Goal: Information Seeking & Learning: Learn about a topic

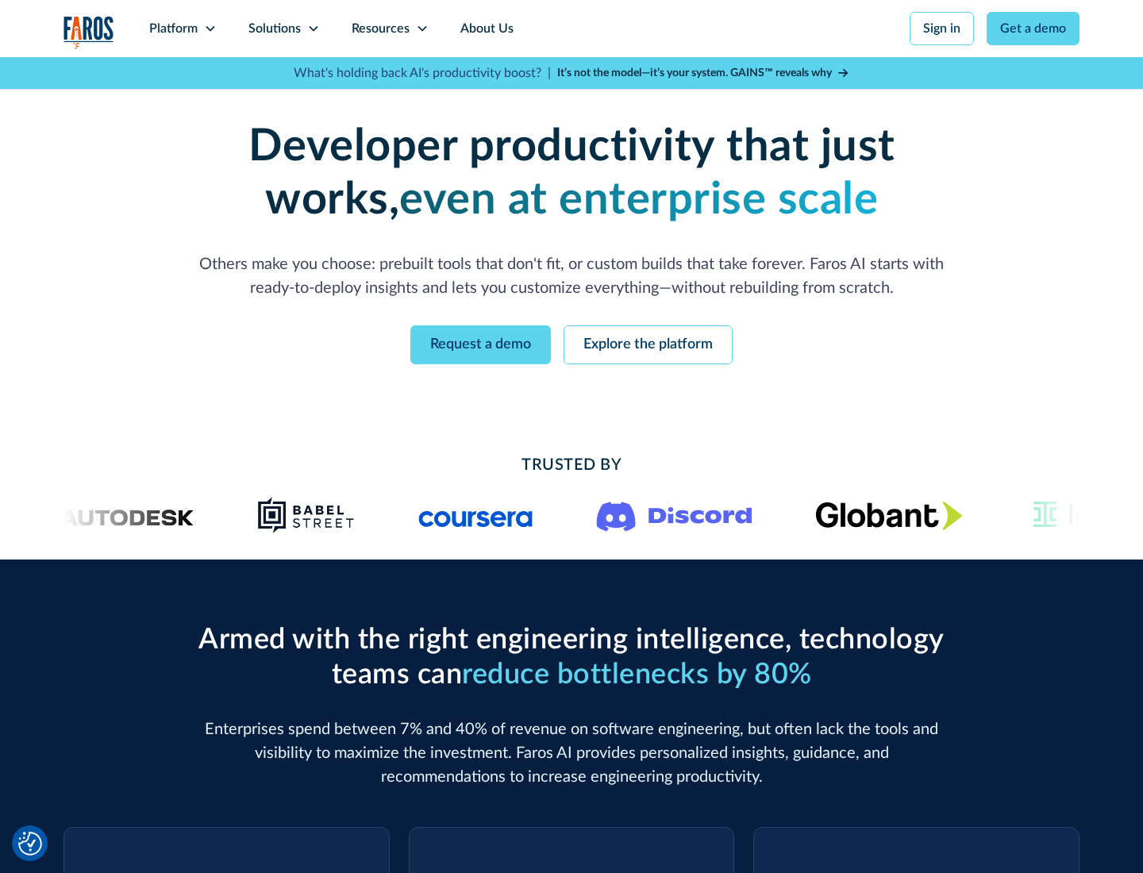
click at [210, 29] on icon at bounding box center [210, 28] width 13 height 13
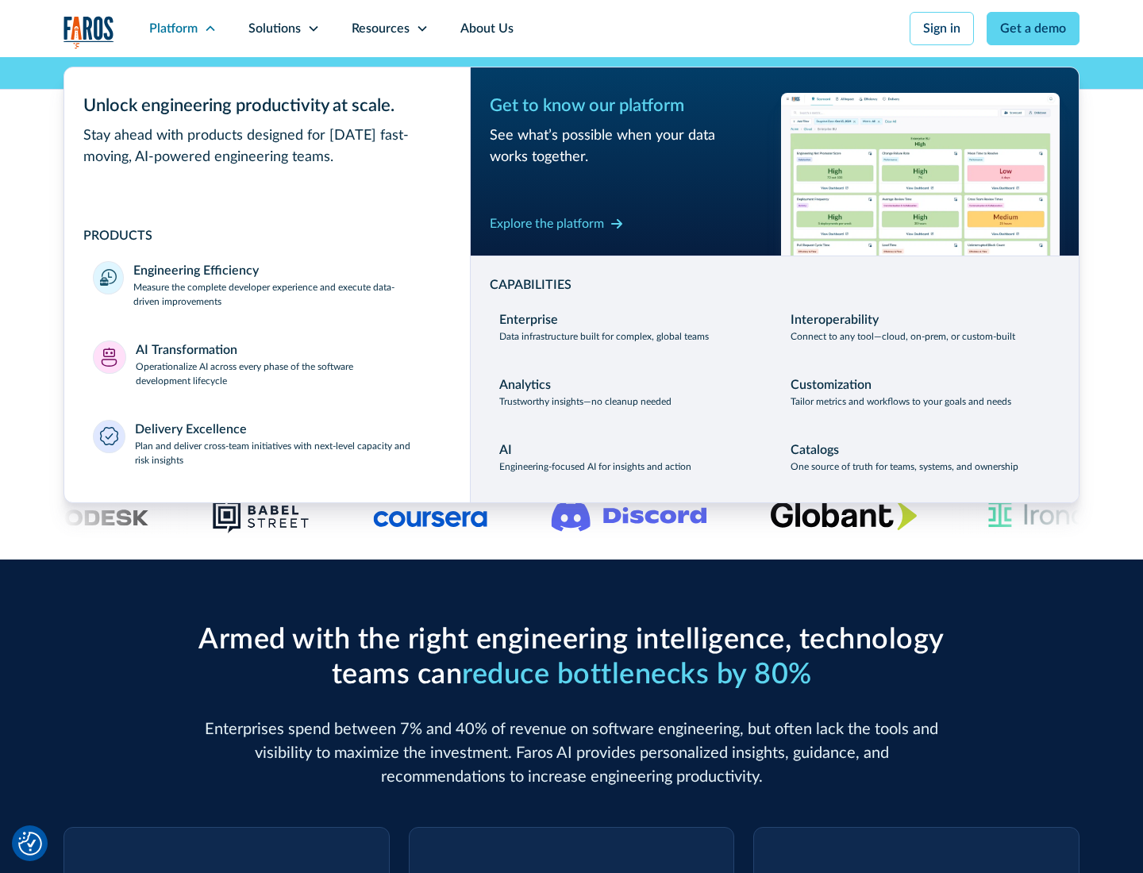
click at [287, 294] on p "Measure the complete developer experience and execute data-driven improvements" at bounding box center [287, 294] width 308 height 29
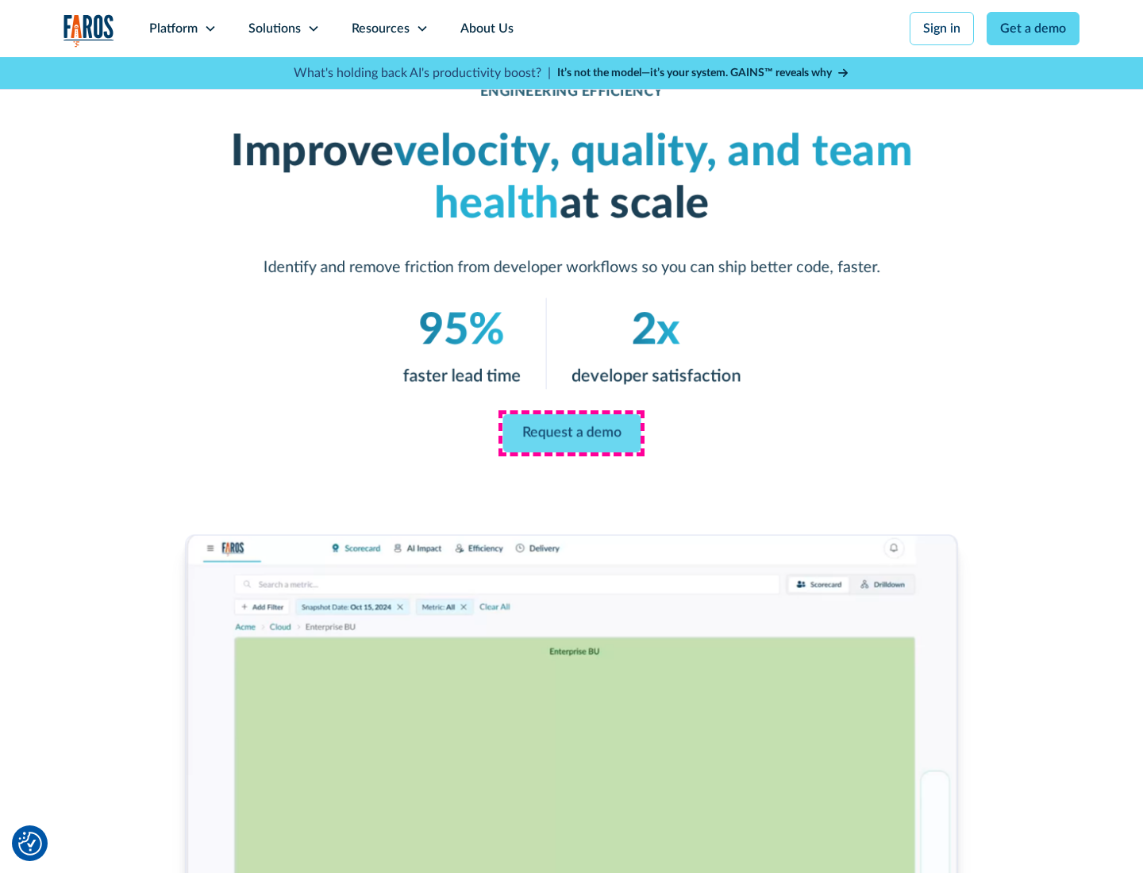
click at [571, 433] on link "Request a demo" at bounding box center [571, 433] width 138 height 38
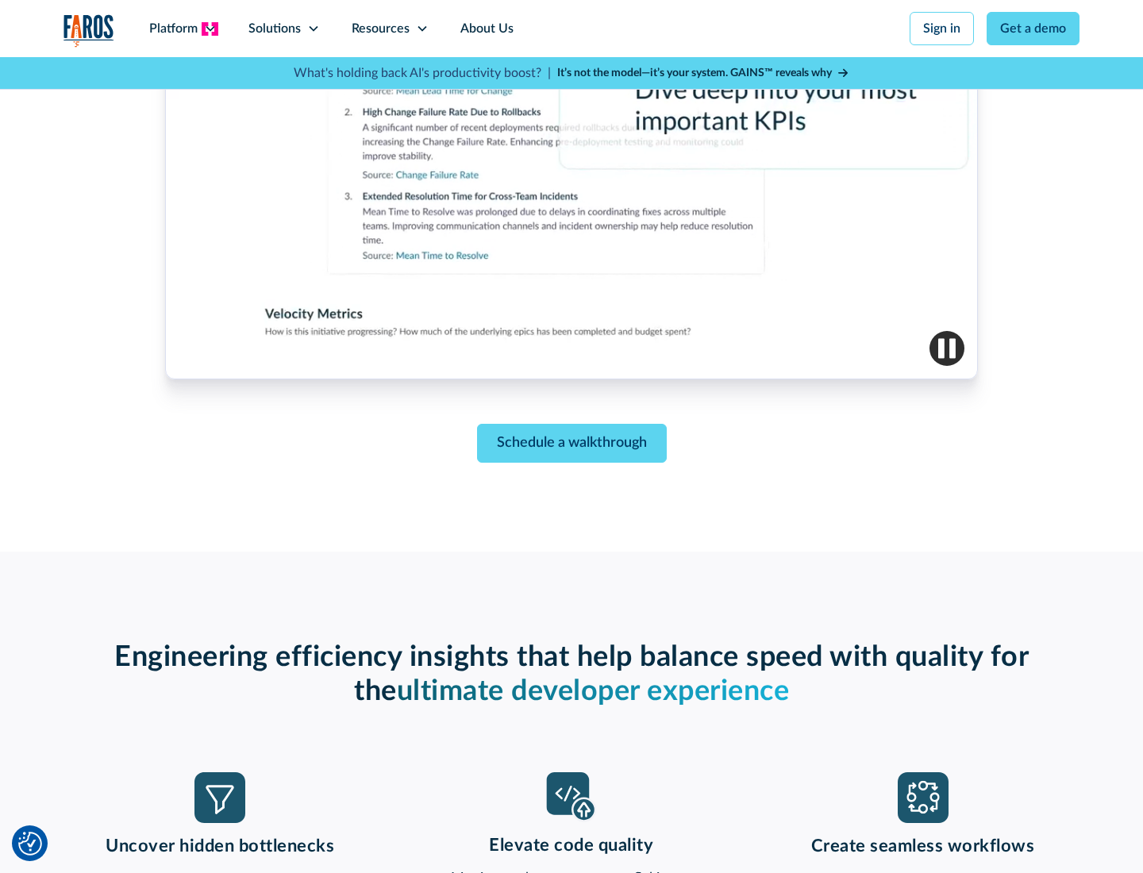
click at [210, 29] on icon at bounding box center [210, 28] width 13 height 13
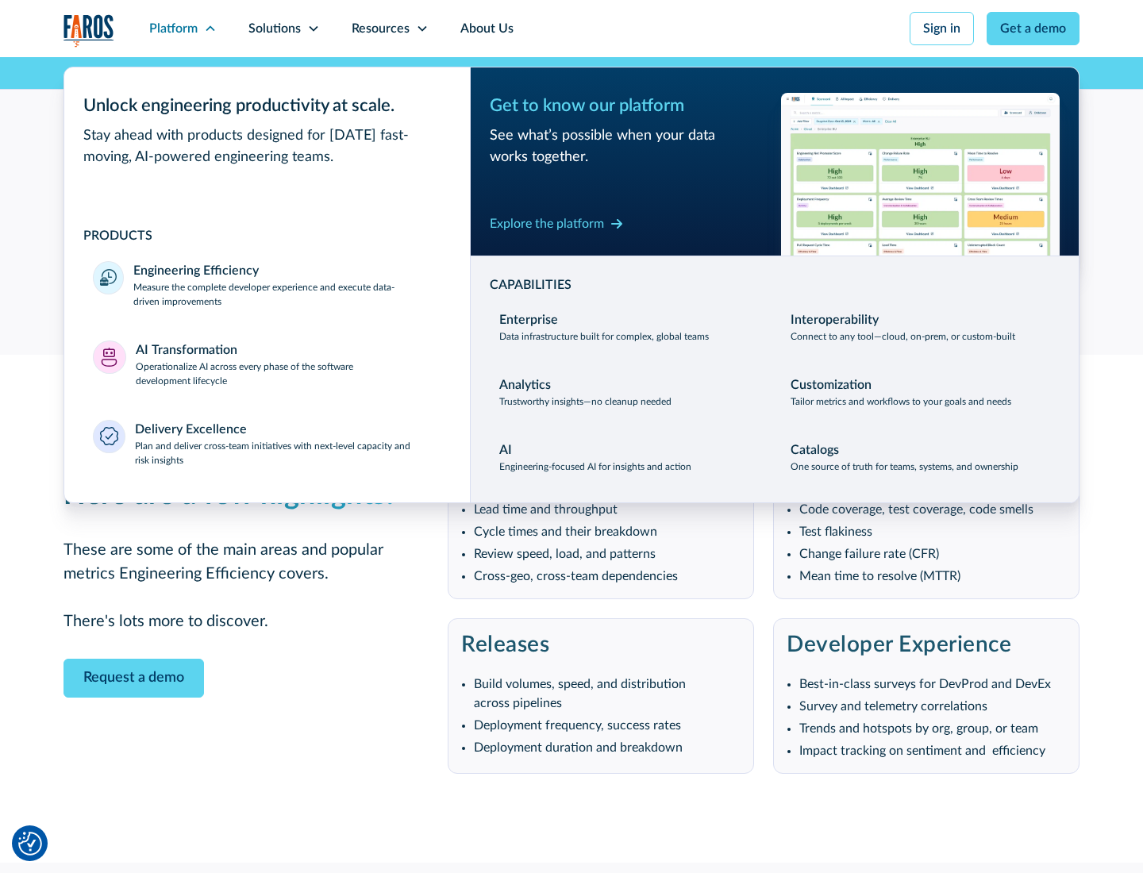
scroll to position [3482, 0]
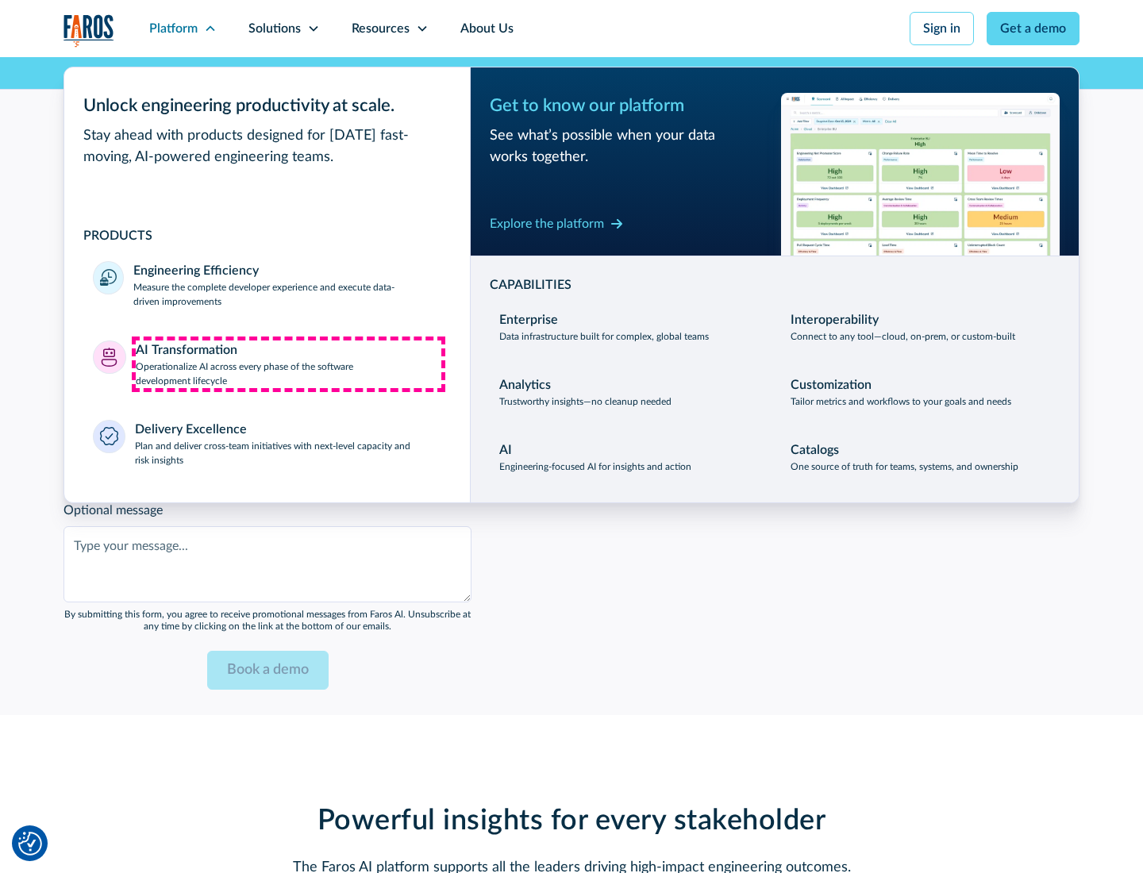
click at [288, 364] on p "Operationalize AI across every phase of the software development lifecycle" at bounding box center [289, 374] width 306 height 29
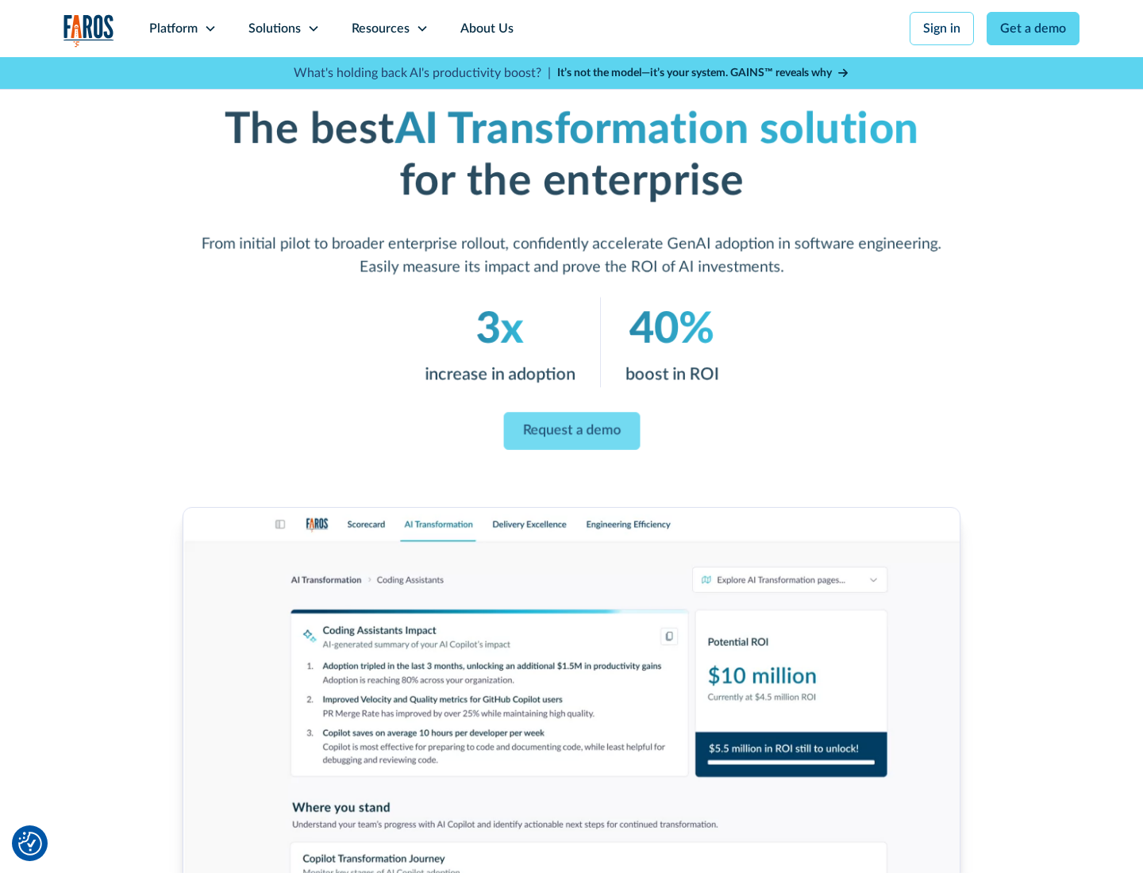
click at [571, 431] on link "Request a demo" at bounding box center [571, 432] width 137 height 38
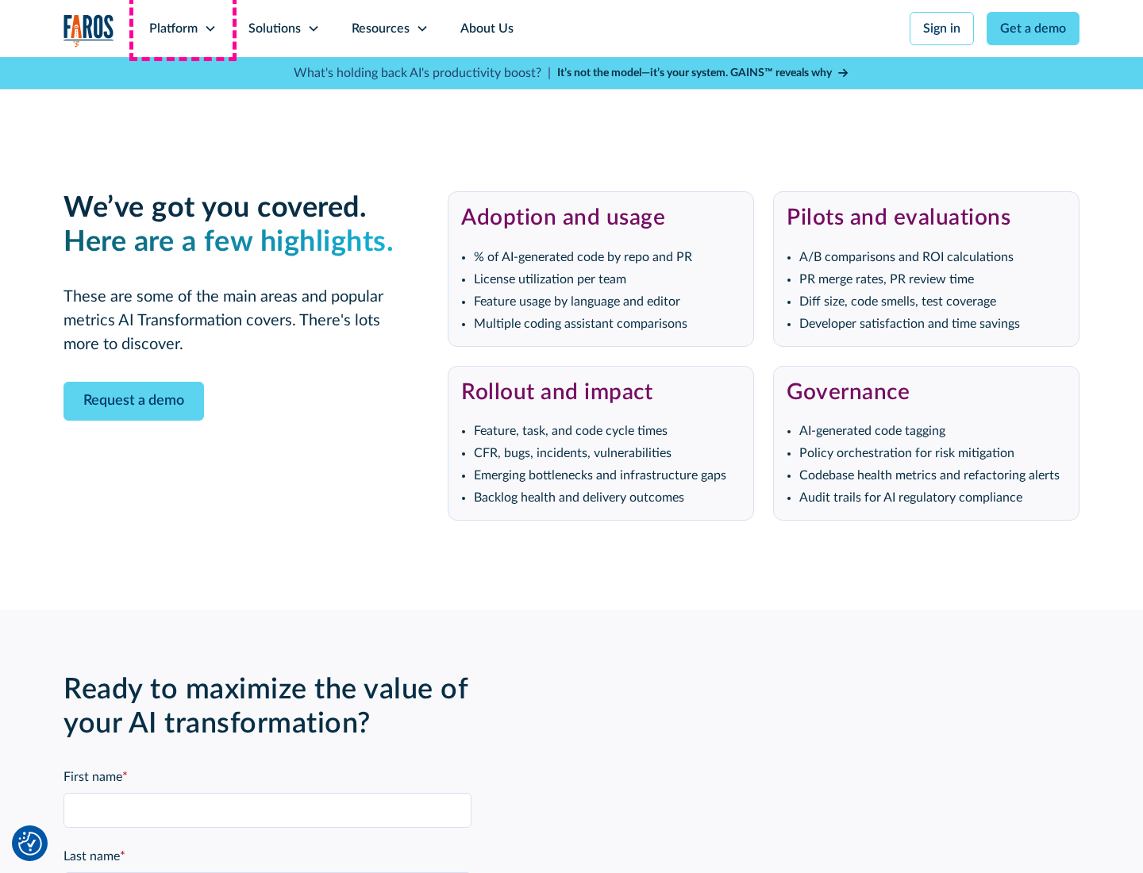
click at [183, 29] on div "Platform" at bounding box center [173, 28] width 48 height 19
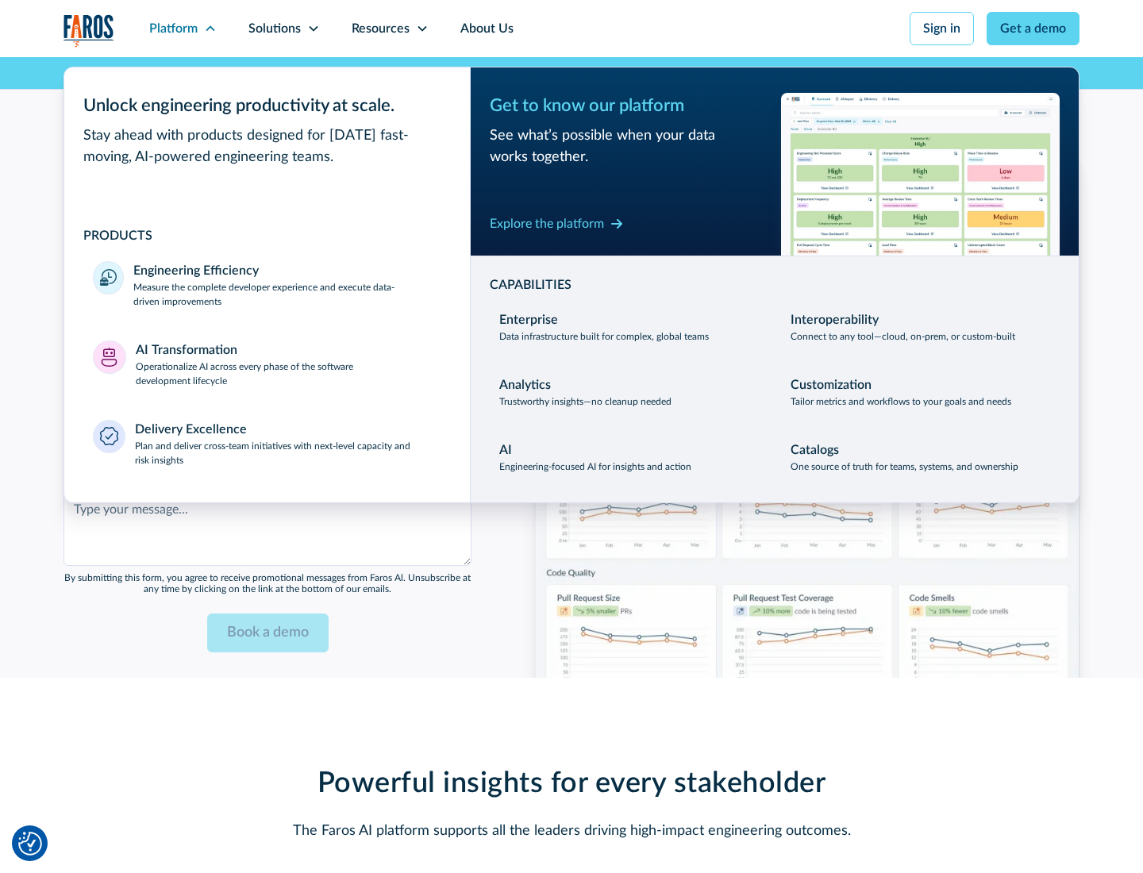
scroll to position [3864, 0]
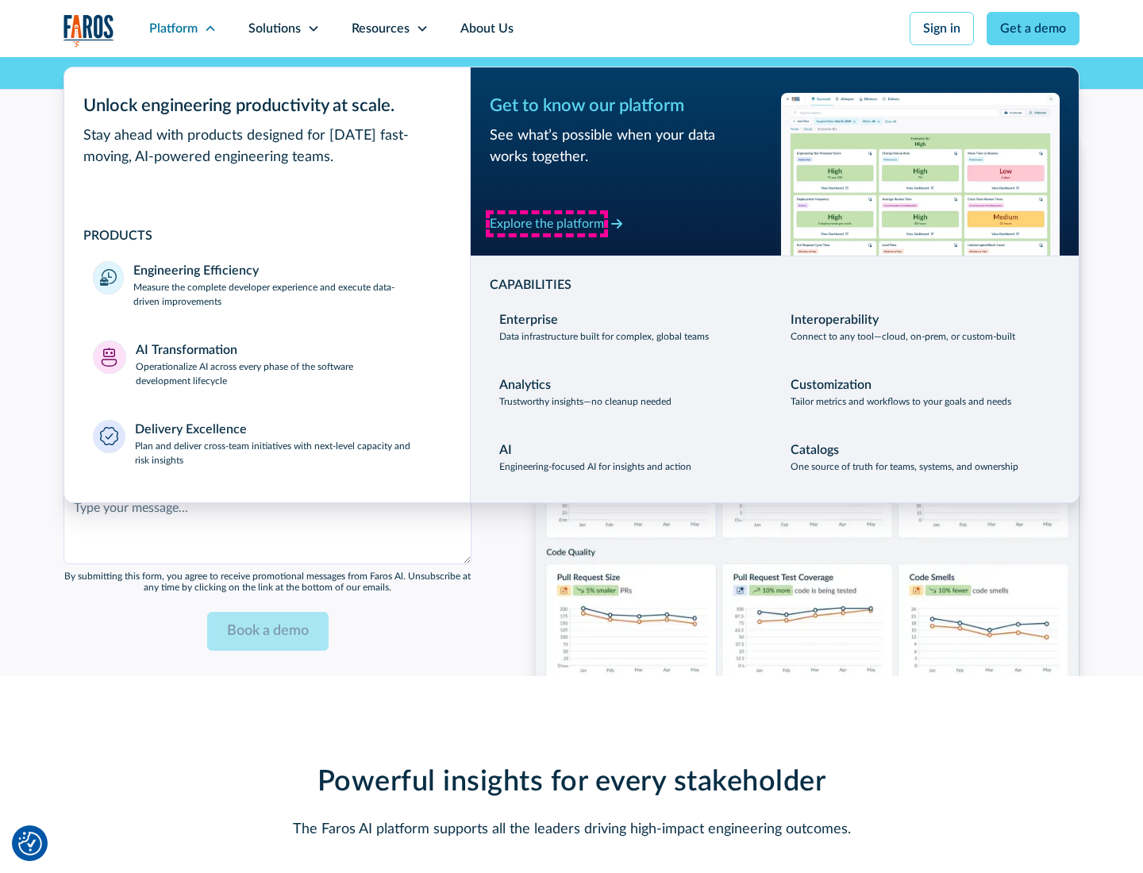
click at [547, 223] on div "Explore the platform" at bounding box center [547, 223] width 114 height 19
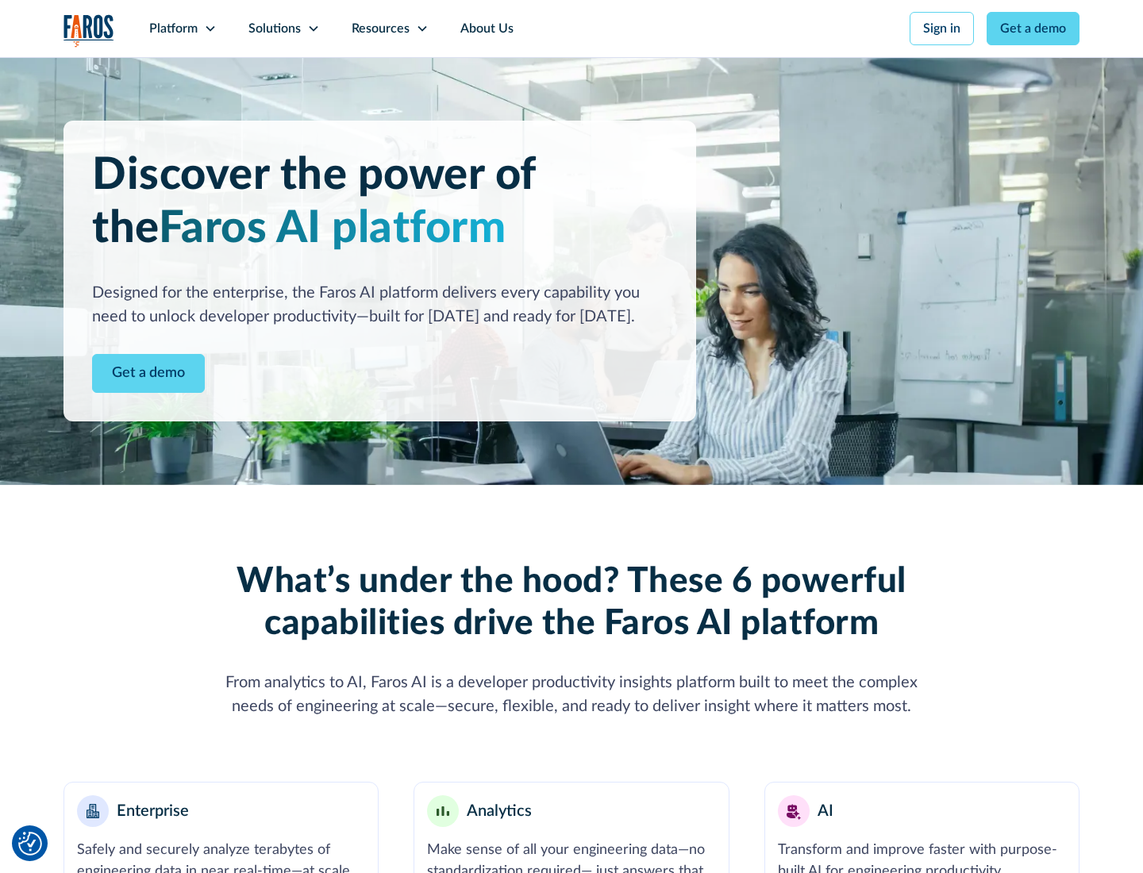
click at [148, 373] on link "Get a demo" at bounding box center [148, 373] width 113 height 39
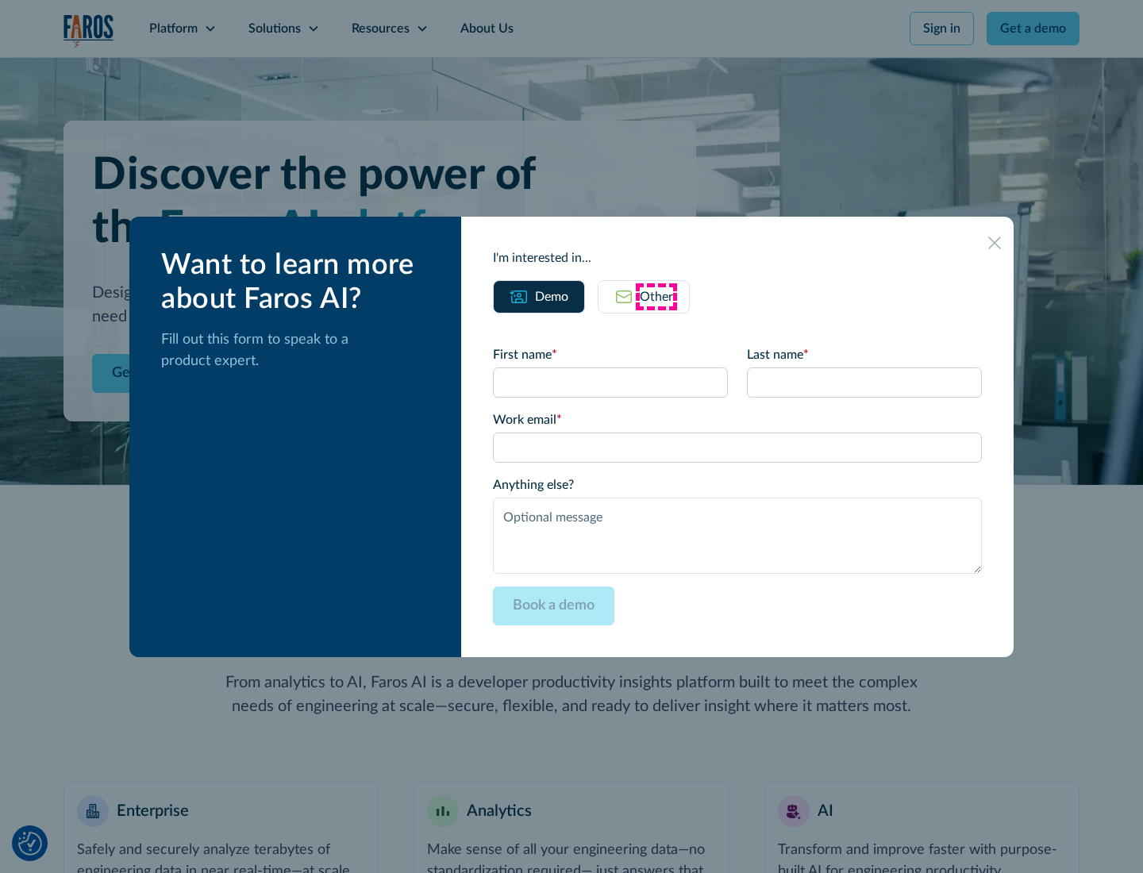
click at [656, 296] on div "Other" at bounding box center [656, 296] width 33 height 19
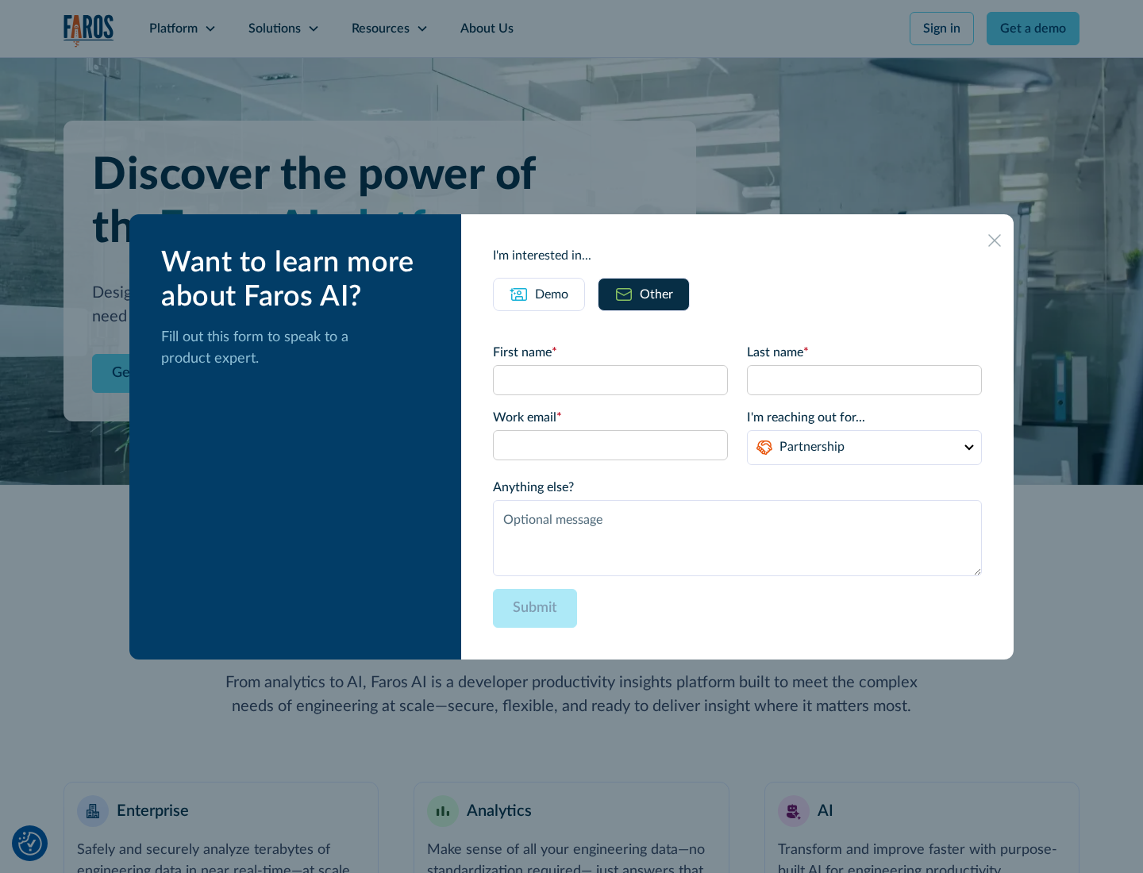
click at [552, 294] on div "Demo" at bounding box center [551, 294] width 33 height 19
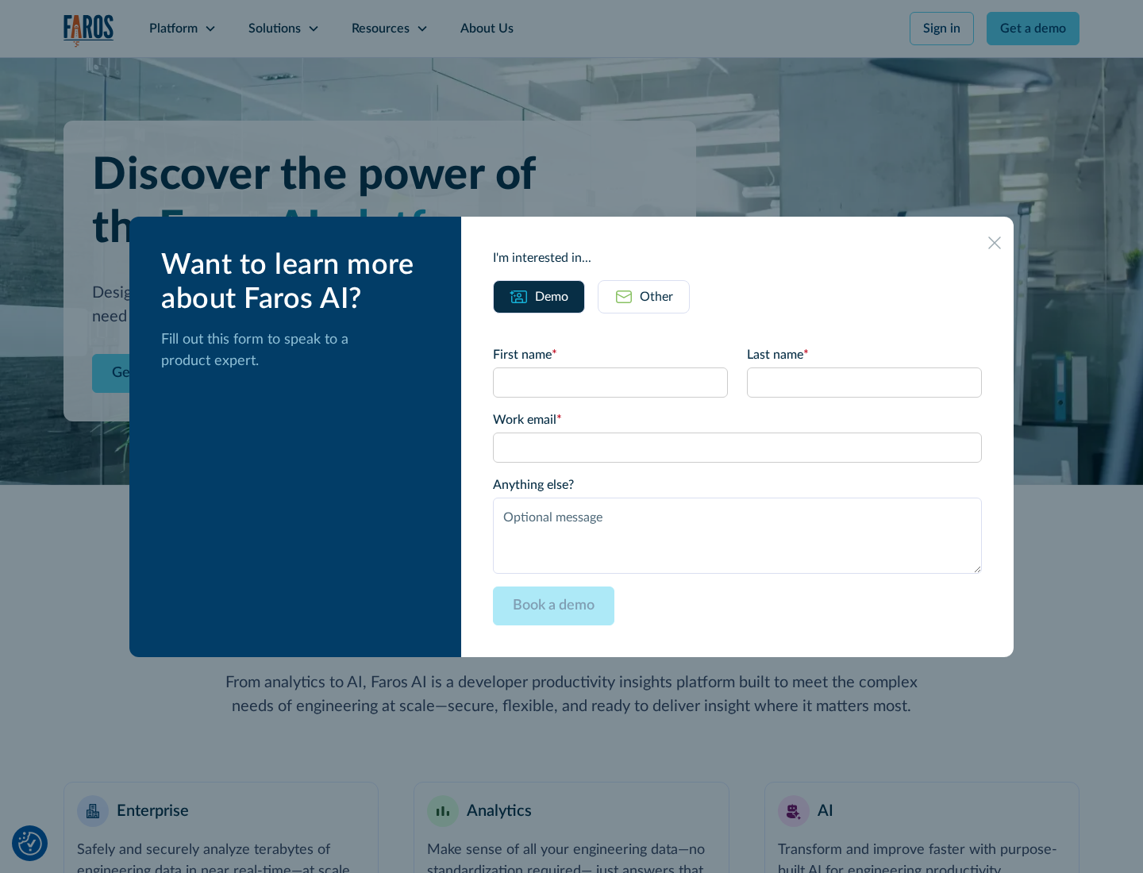
click at [995, 242] on icon at bounding box center [994, 243] width 13 height 13
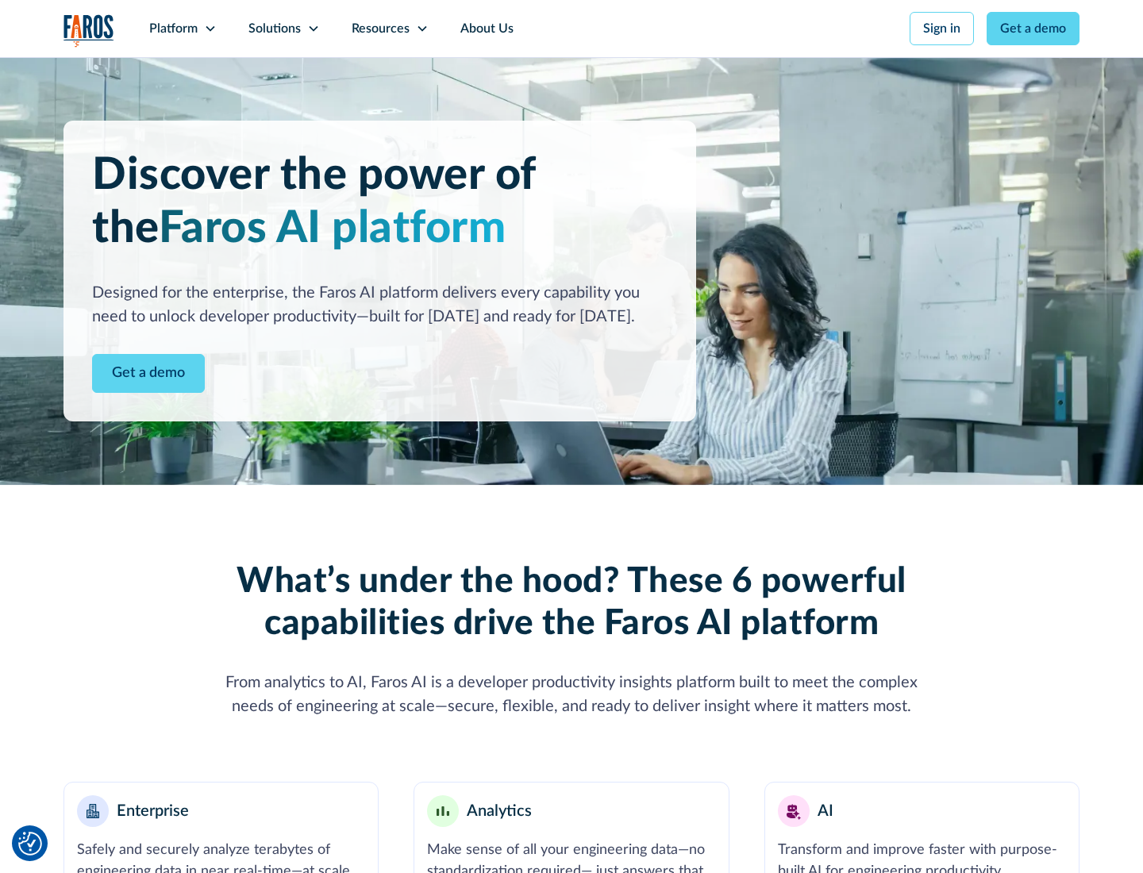
click at [210, 29] on icon at bounding box center [210, 28] width 13 height 13
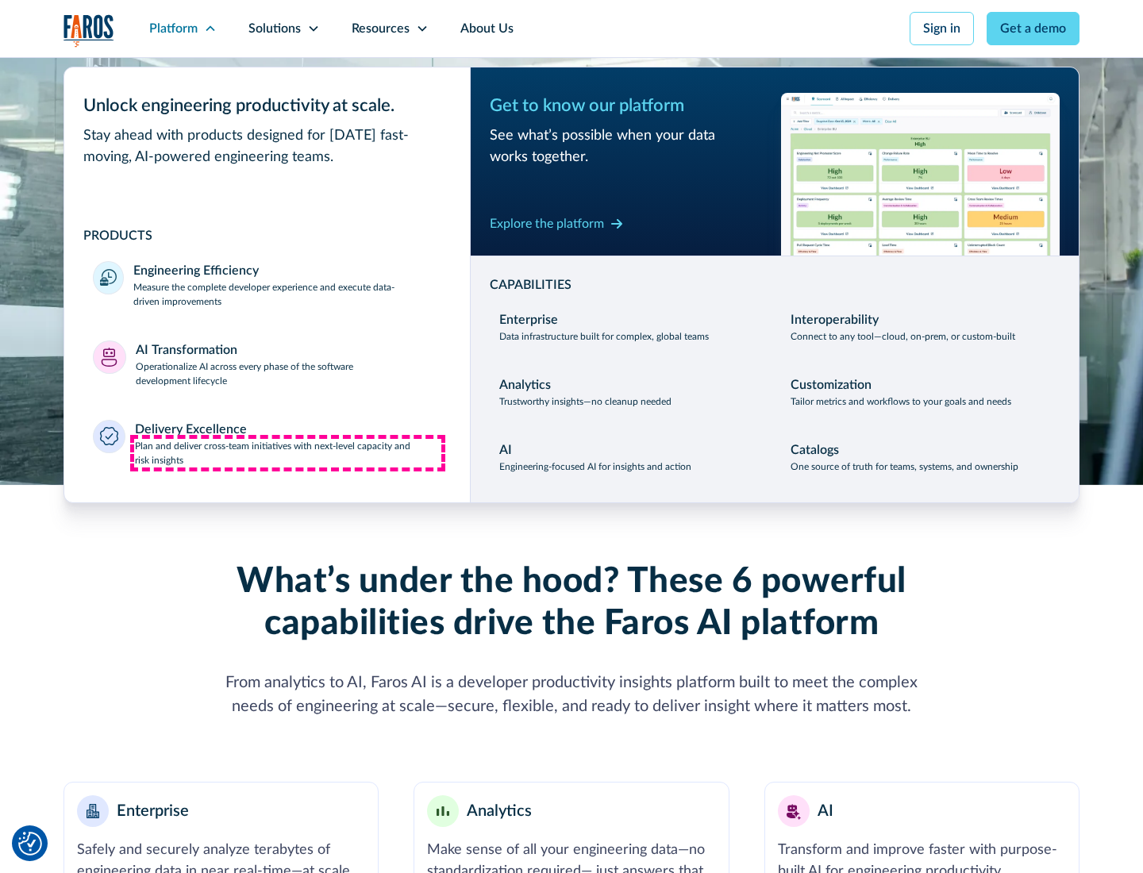
click at [287, 452] on p "Plan and deliver cross-team initiatives with next-level capacity and risk insig…" at bounding box center [288, 453] width 307 height 29
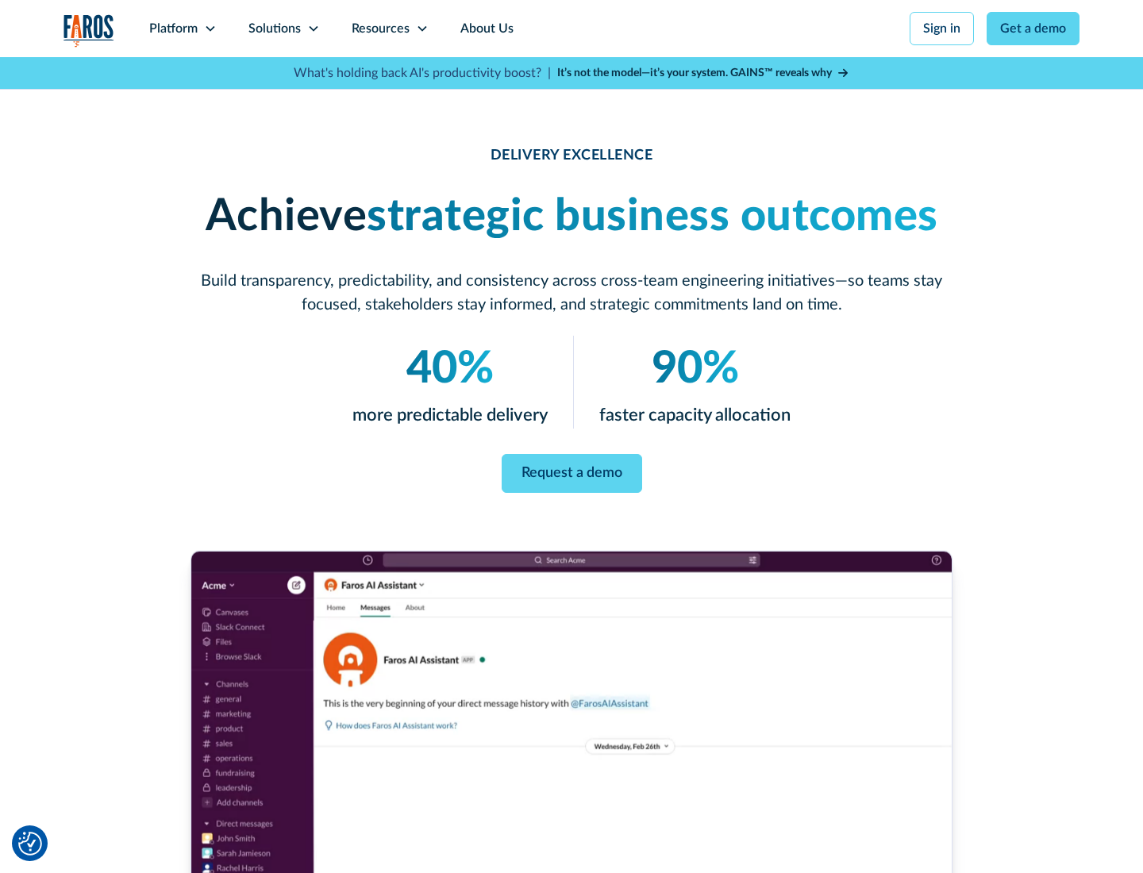
click at [313, 29] on icon at bounding box center [313, 28] width 13 height 13
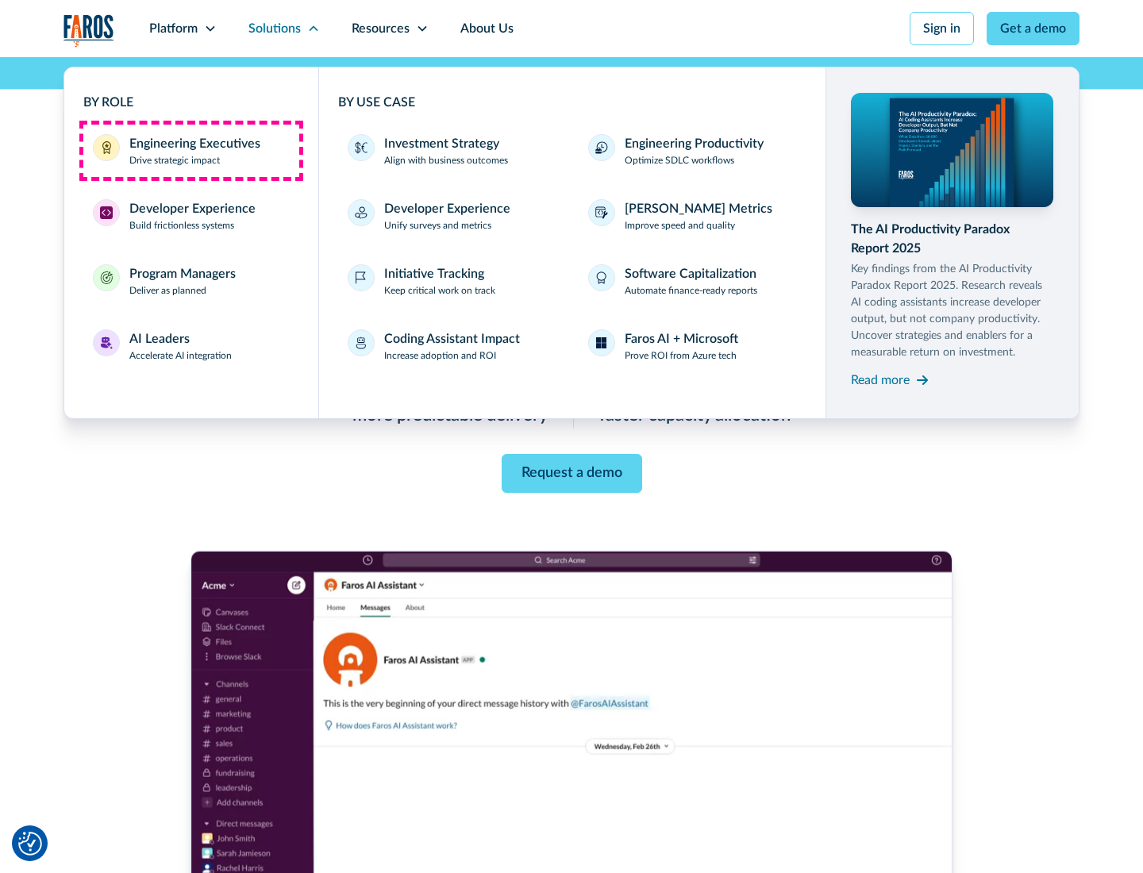
click at [190, 151] on div "Engineering Executives" at bounding box center [194, 143] width 131 height 19
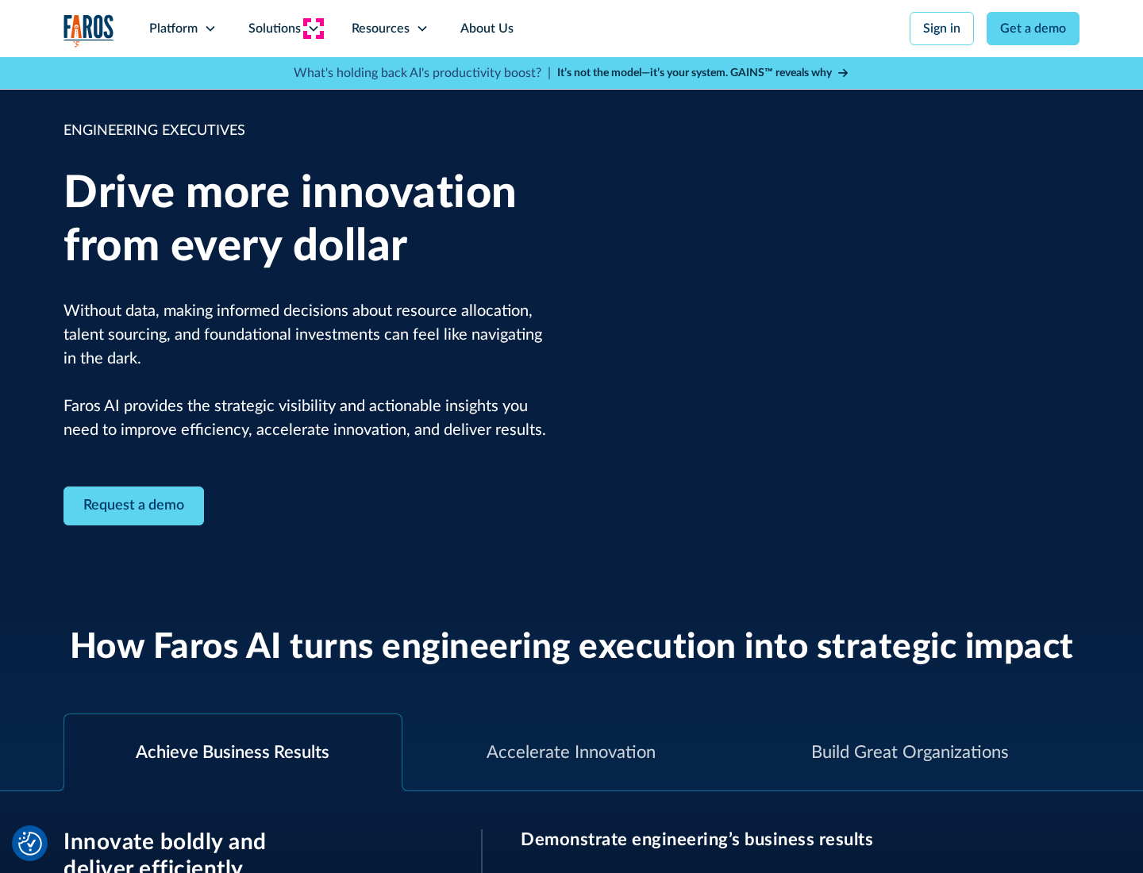
click at [313, 29] on icon at bounding box center [313, 28] width 13 height 13
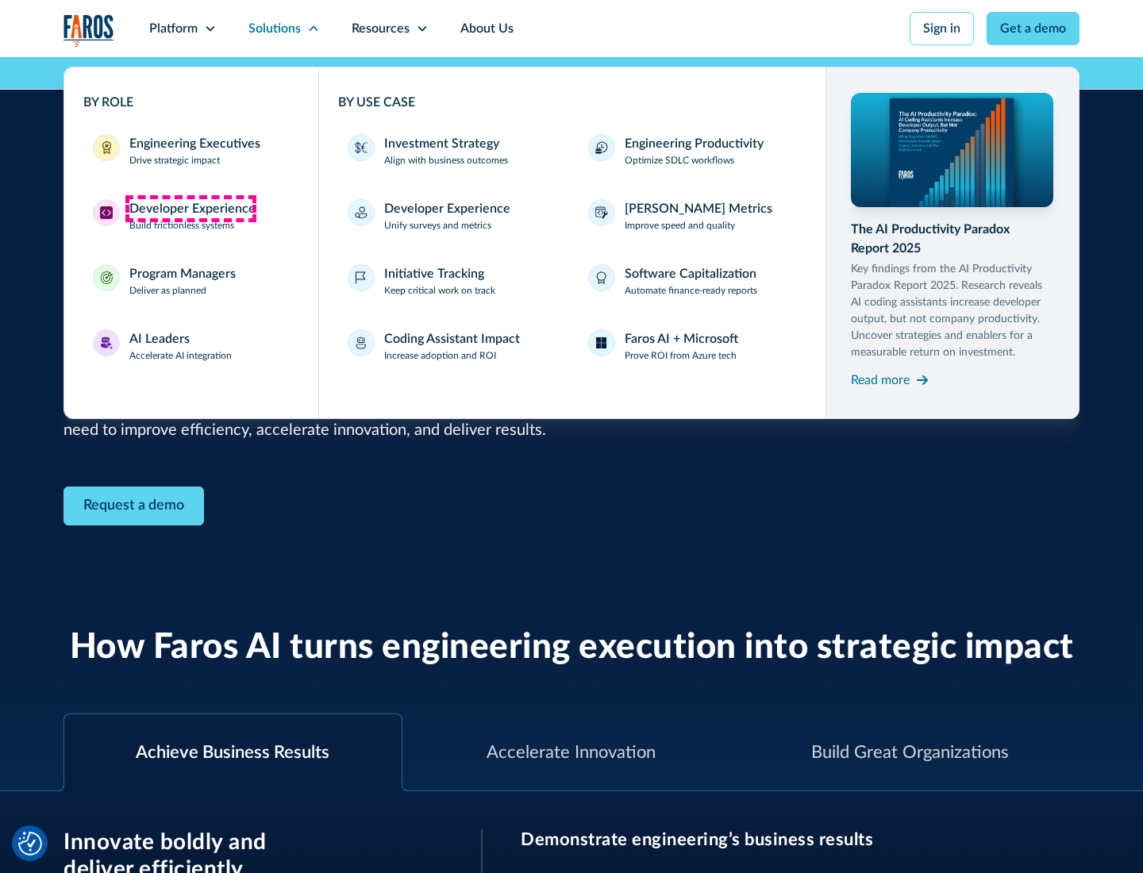
click at [190, 209] on div "Developer Experience" at bounding box center [192, 208] width 126 height 19
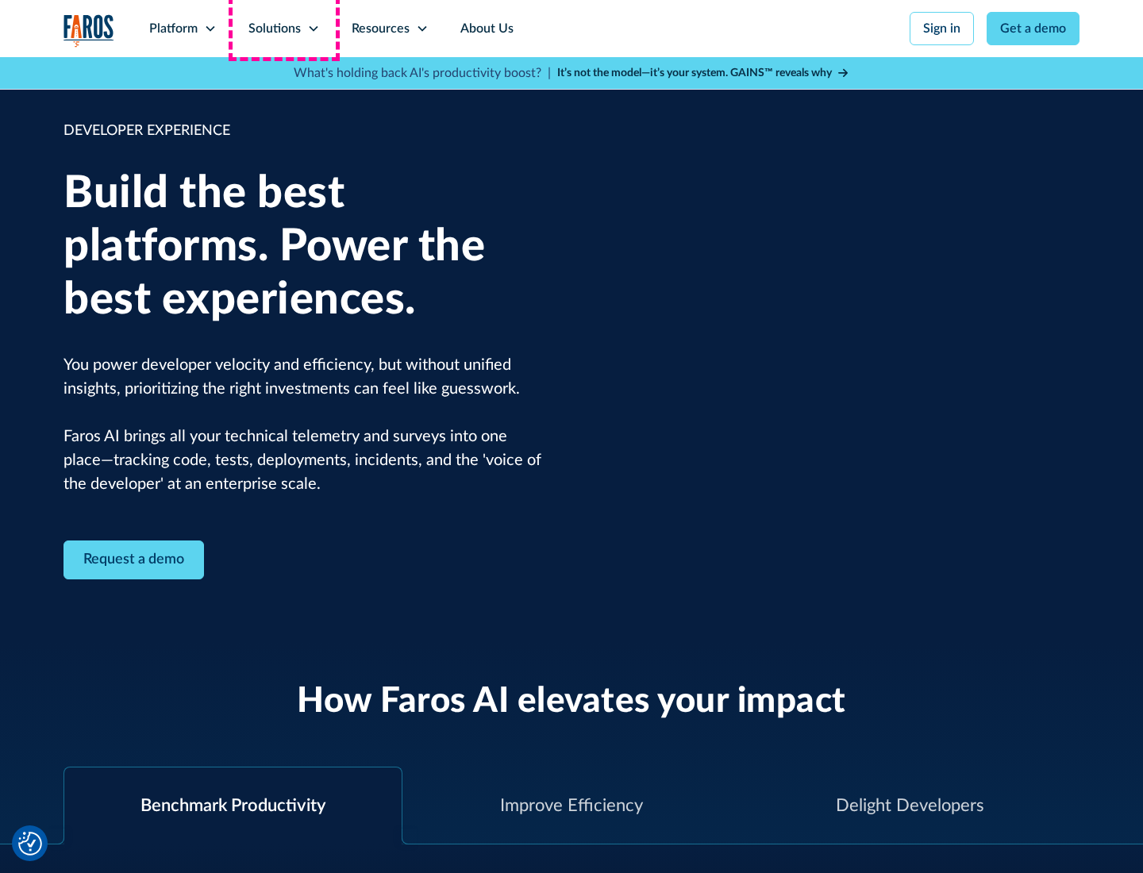
click at [283, 29] on div "Solutions" at bounding box center [274, 28] width 52 height 19
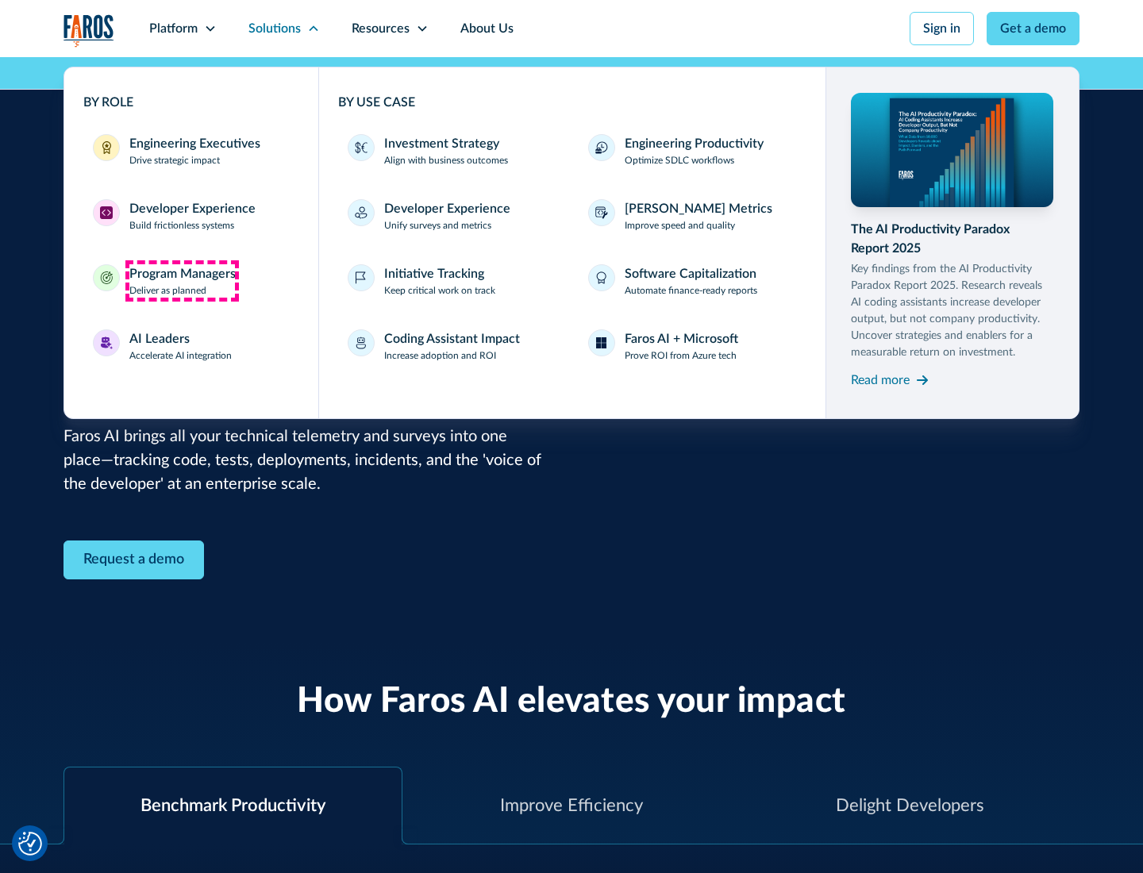
click at [182, 281] on div "Program Managers" at bounding box center [182, 273] width 106 height 19
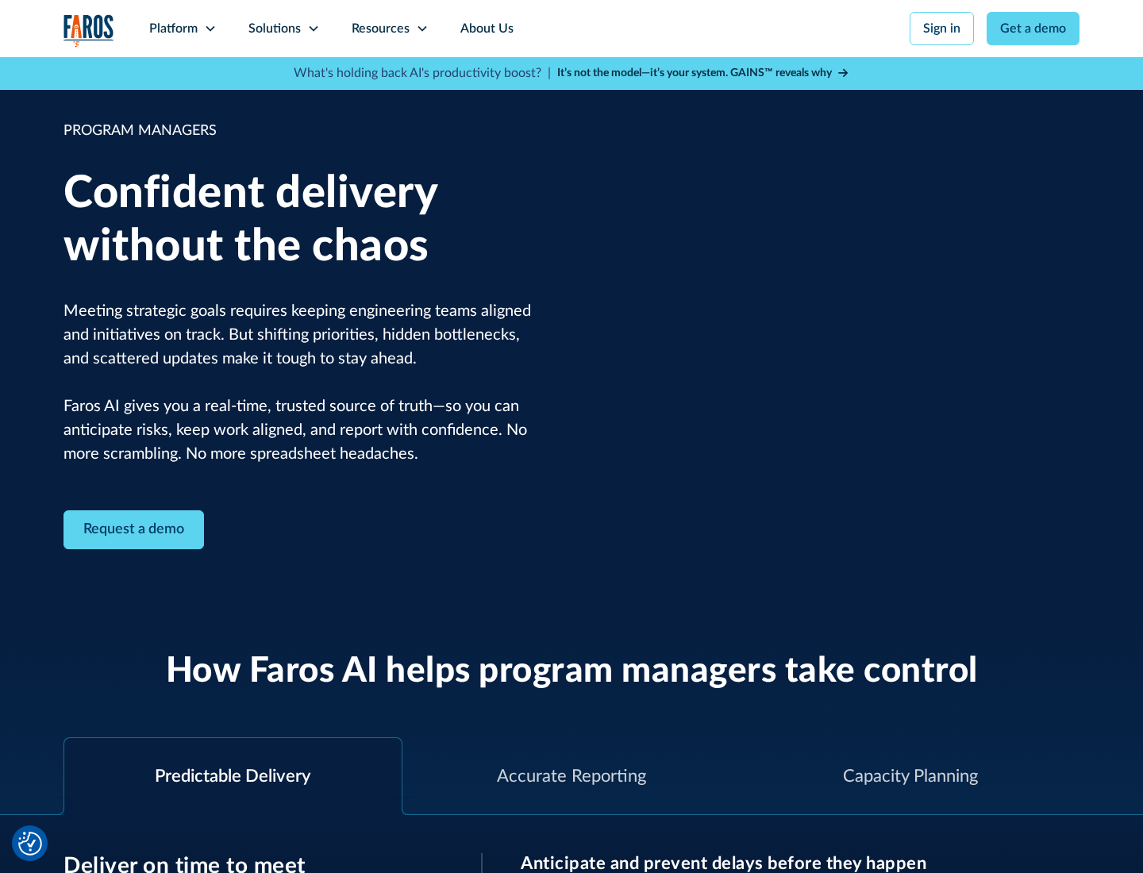
click at [313, 29] on icon at bounding box center [313, 28] width 13 height 13
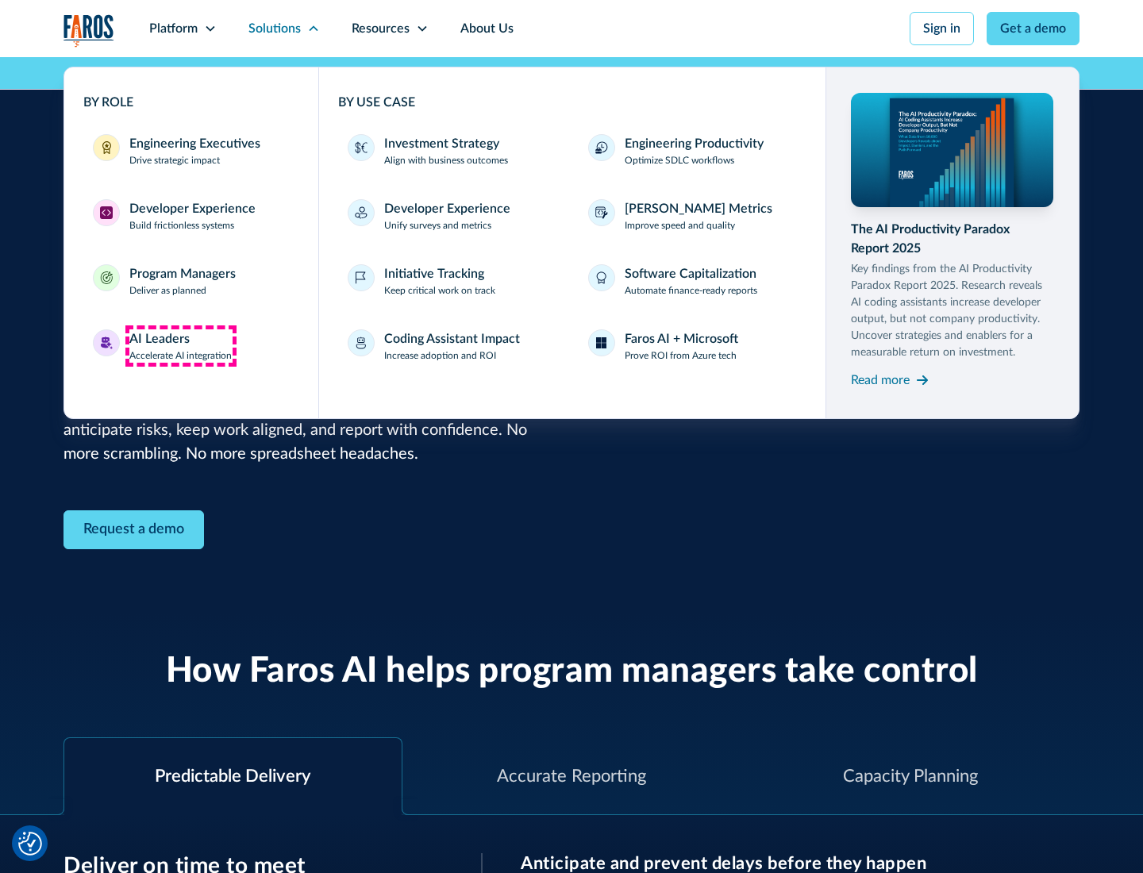
click at [181, 346] on div "AI Leaders" at bounding box center [159, 338] width 60 height 19
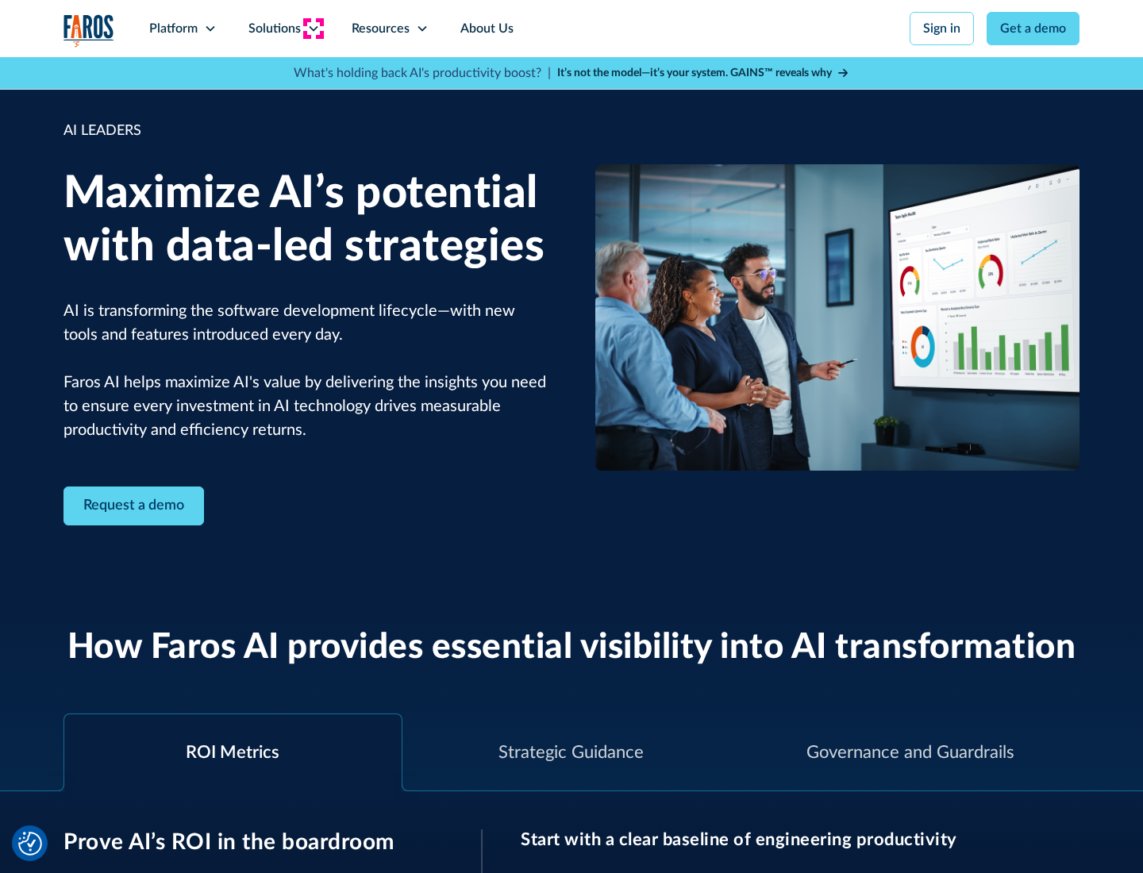
click at [313, 29] on icon at bounding box center [313, 28] width 13 height 13
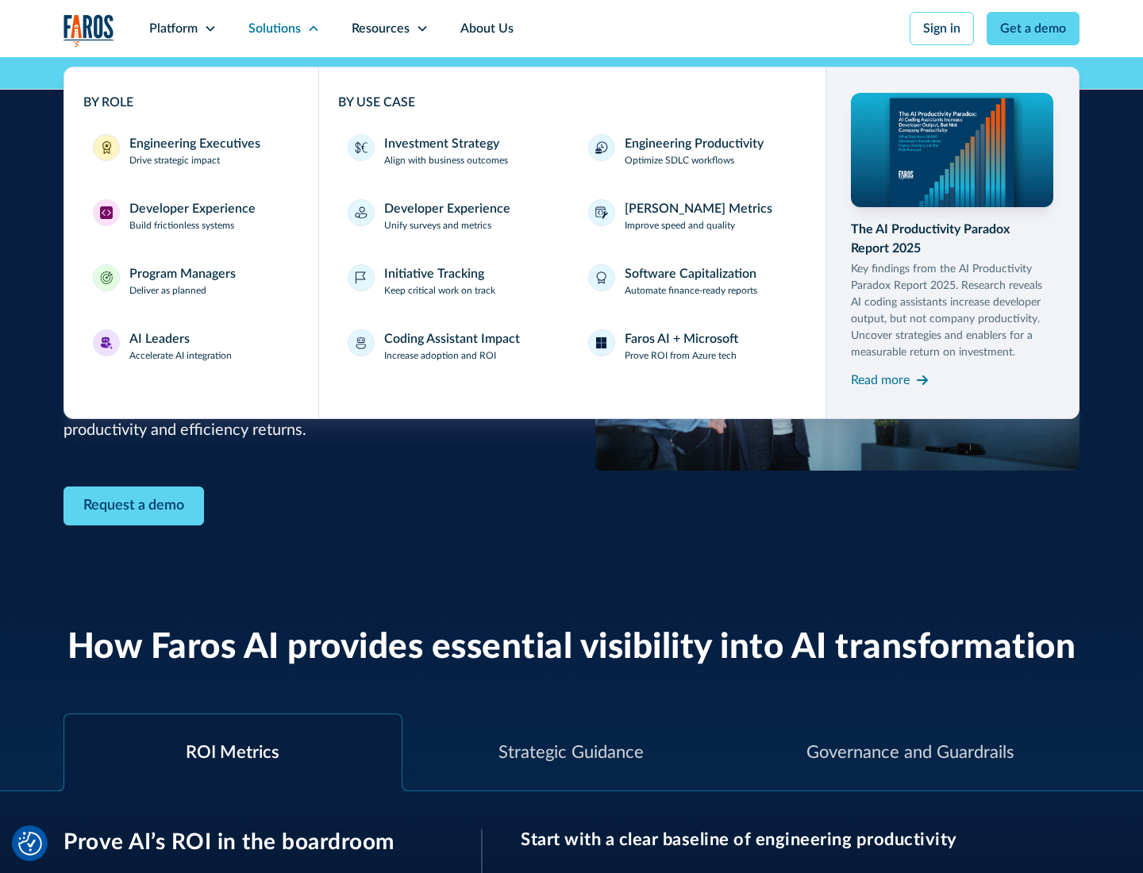
click at [440, 144] on div "Investment Strategy" at bounding box center [441, 143] width 115 height 19
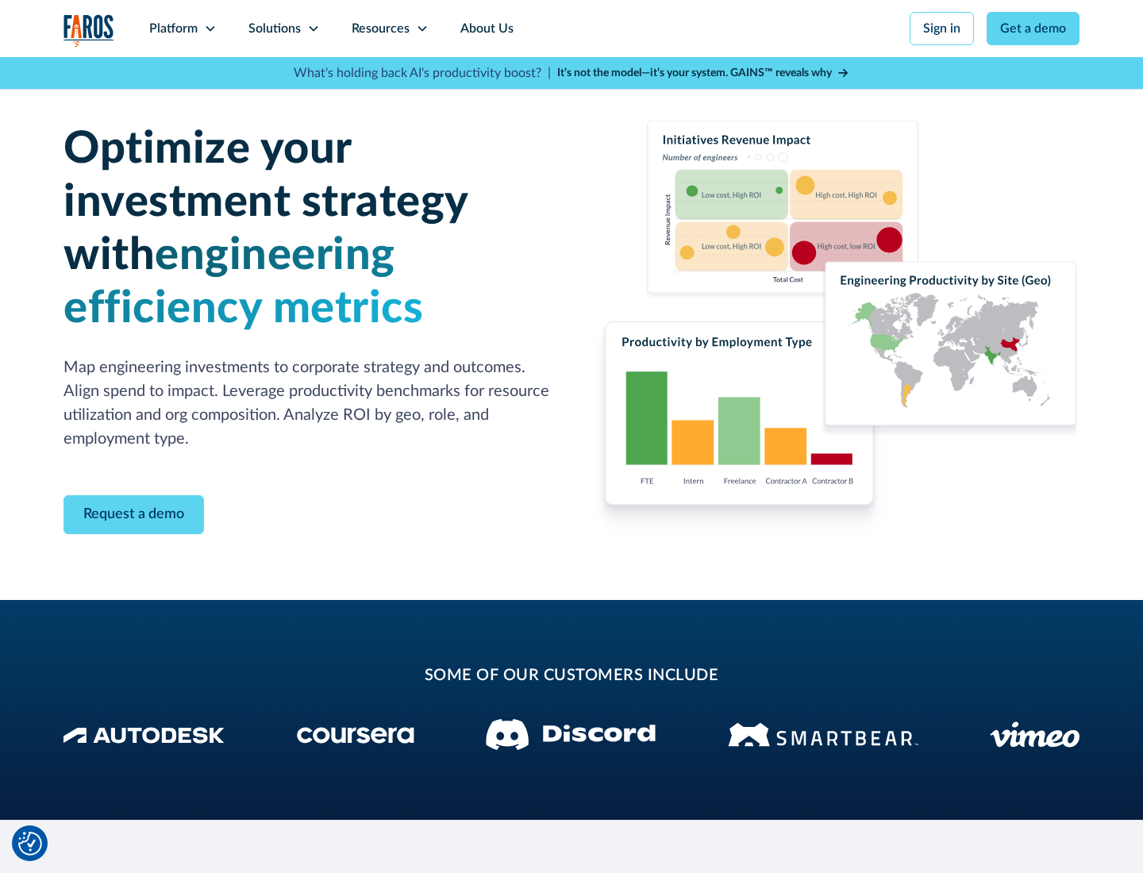
click at [313, 29] on icon at bounding box center [313, 28] width 13 height 13
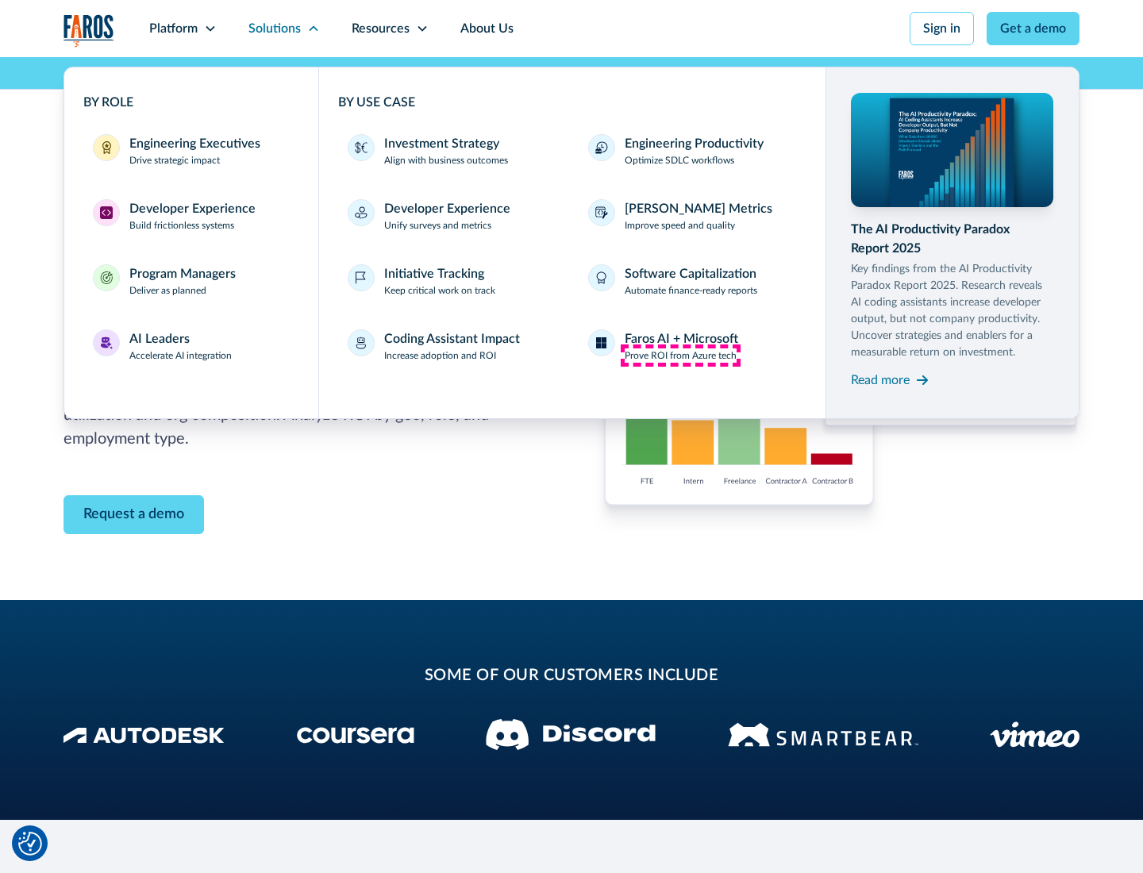
click at [680, 356] on p "Prove ROI from Azure tech" at bounding box center [681, 355] width 112 height 14
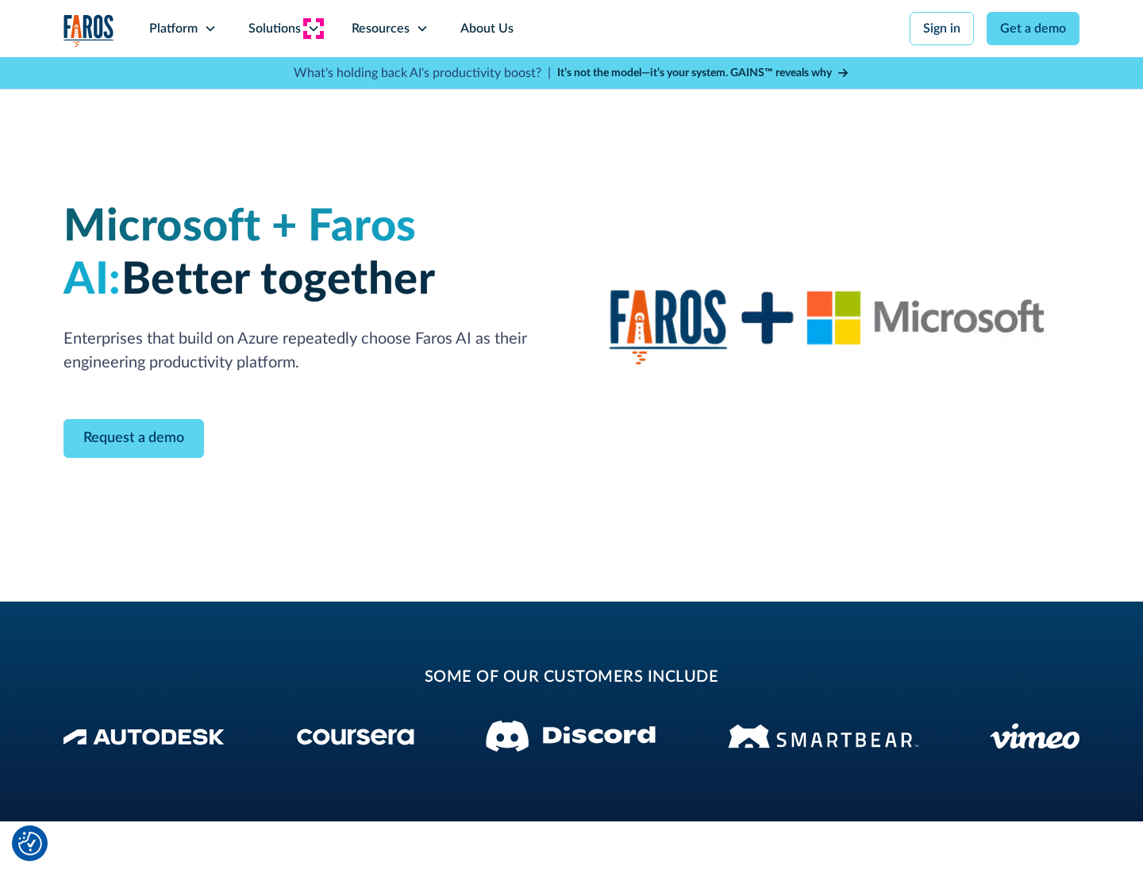
click at [313, 29] on icon at bounding box center [313, 28] width 13 height 13
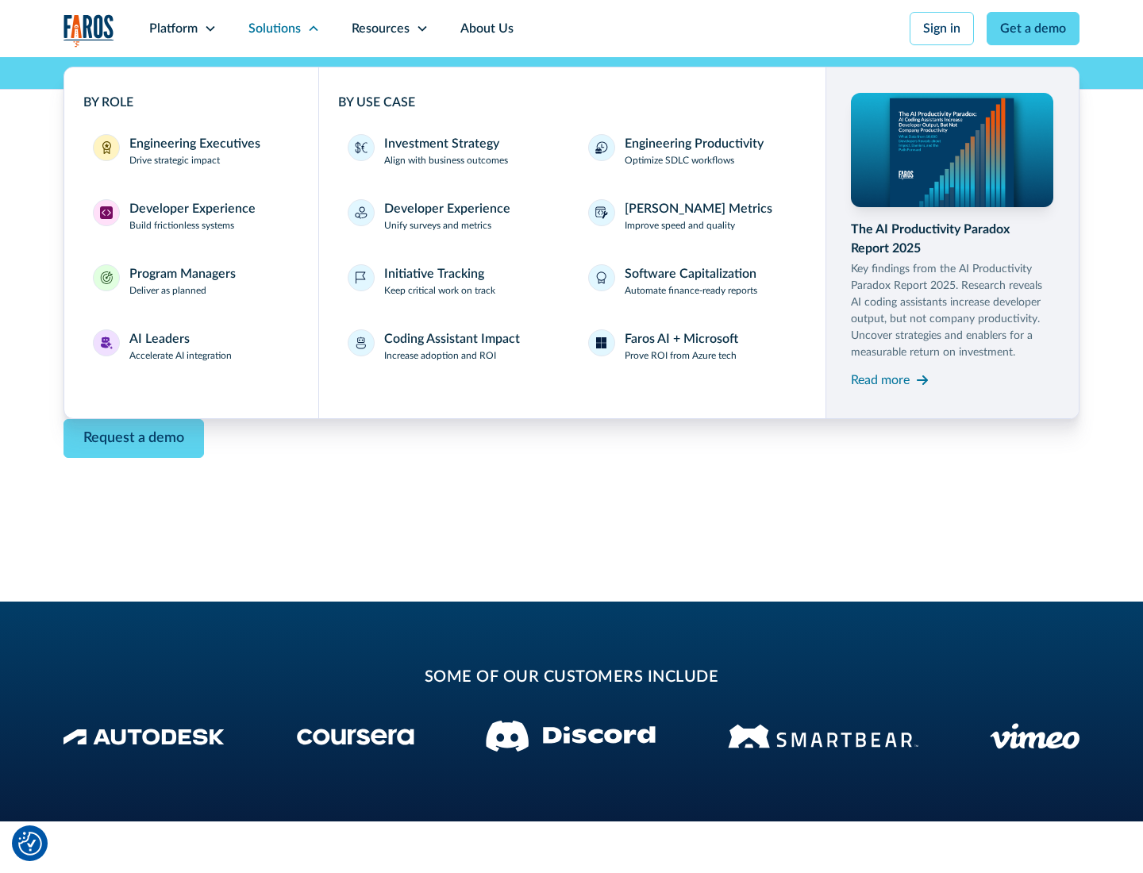
click at [880, 379] on div "Read more" at bounding box center [880, 380] width 59 height 19
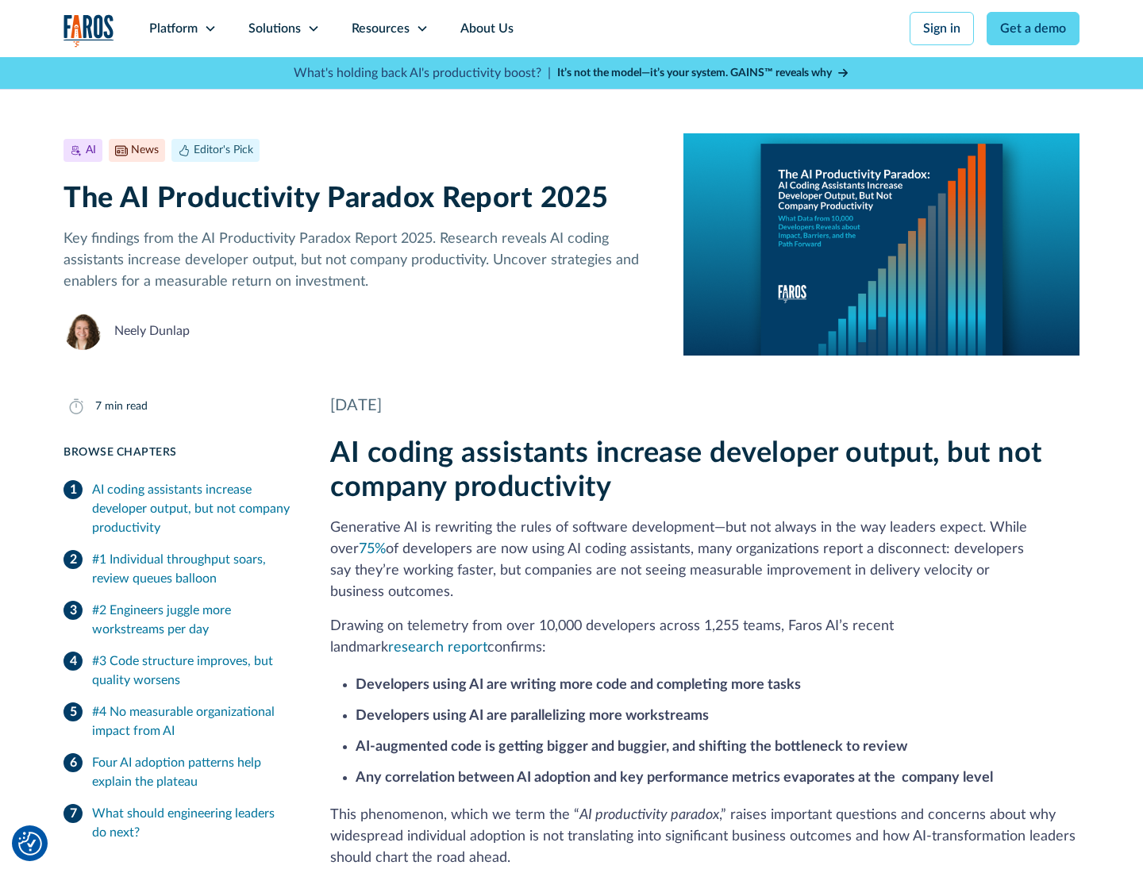
click at [421, 29] on icon at bounding box center [422, 28] width 13 height 13
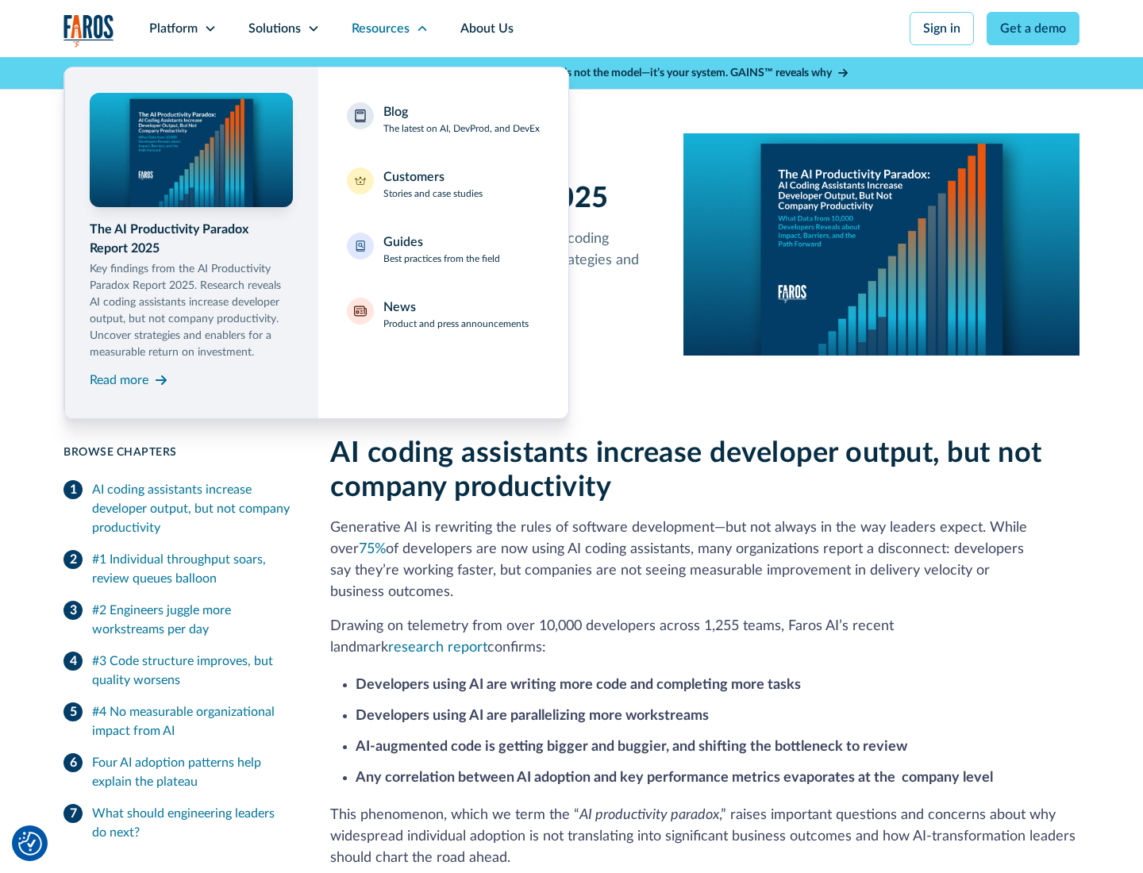
click at [461, 119] on div "Blog The latest on AI, DevProd, and DevEx" at bounding box center [461, 118] width 156 height 33
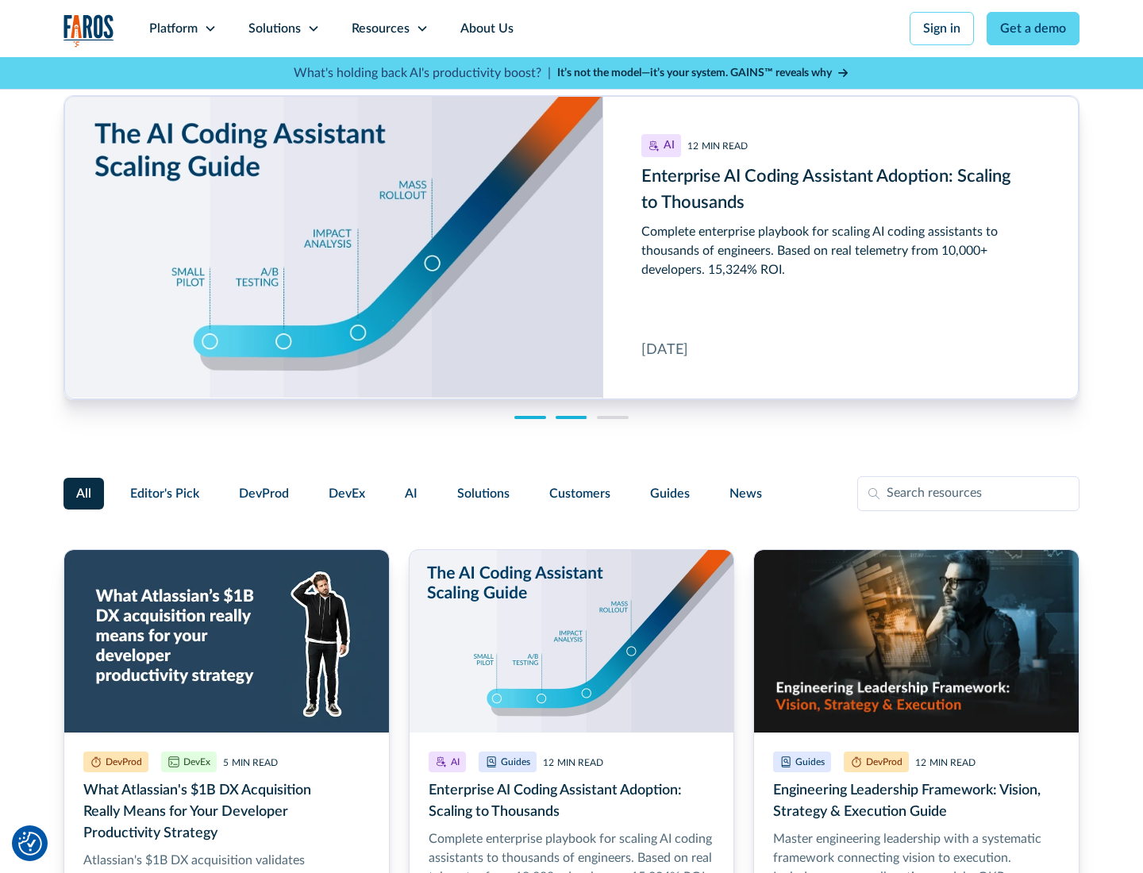
click at [1033, 29] on link "Get a demo" at bounding box center [1033, 28] width 93 height 33
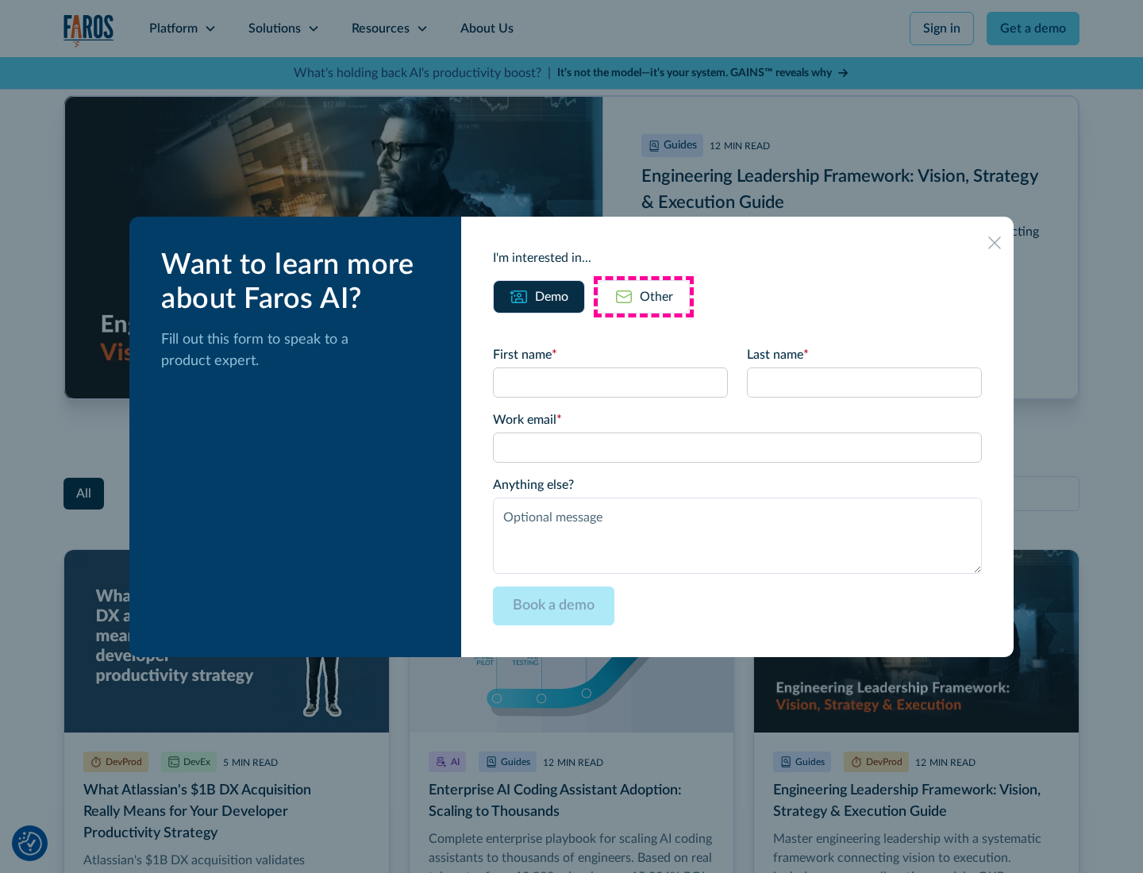
click at [644, 296] on div "Other" at bounding box center [656, 296] width 33 height 19
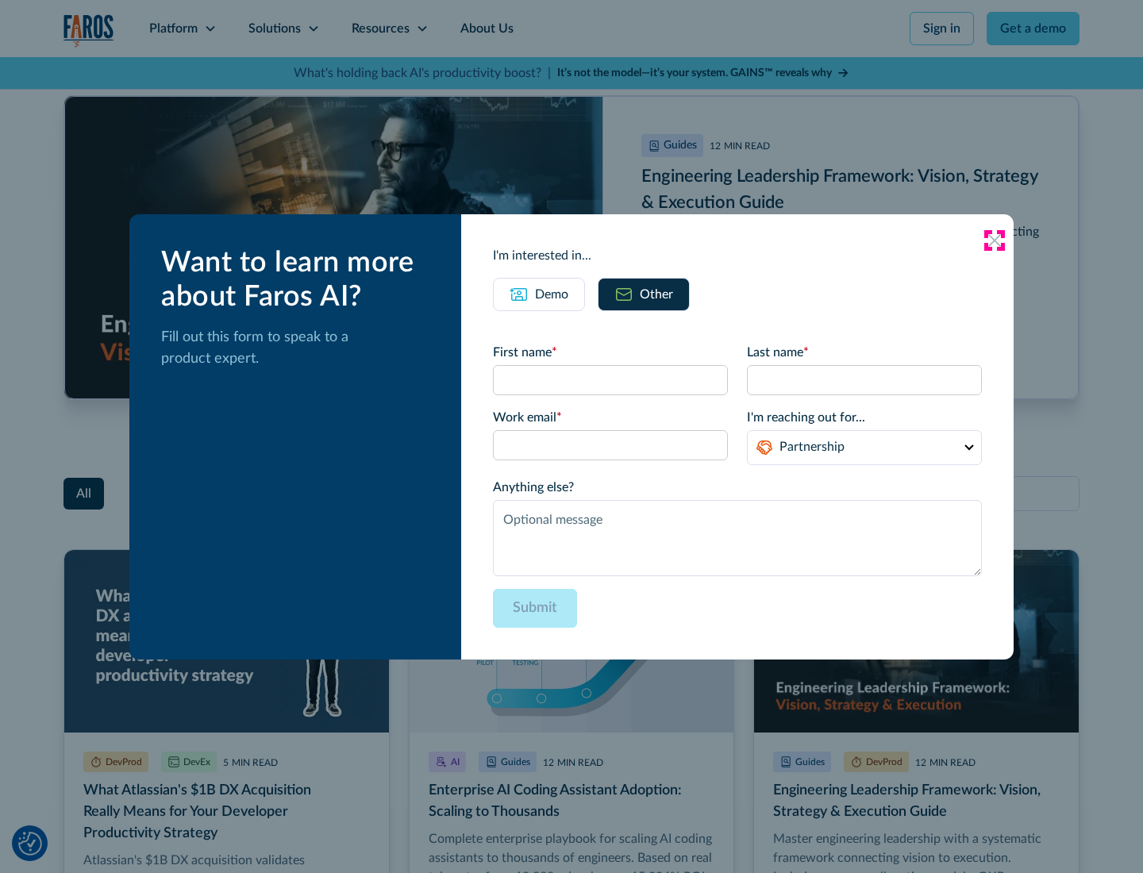
click at [995, 240] on icon at bounding box center [994, 240] width 13 height 13
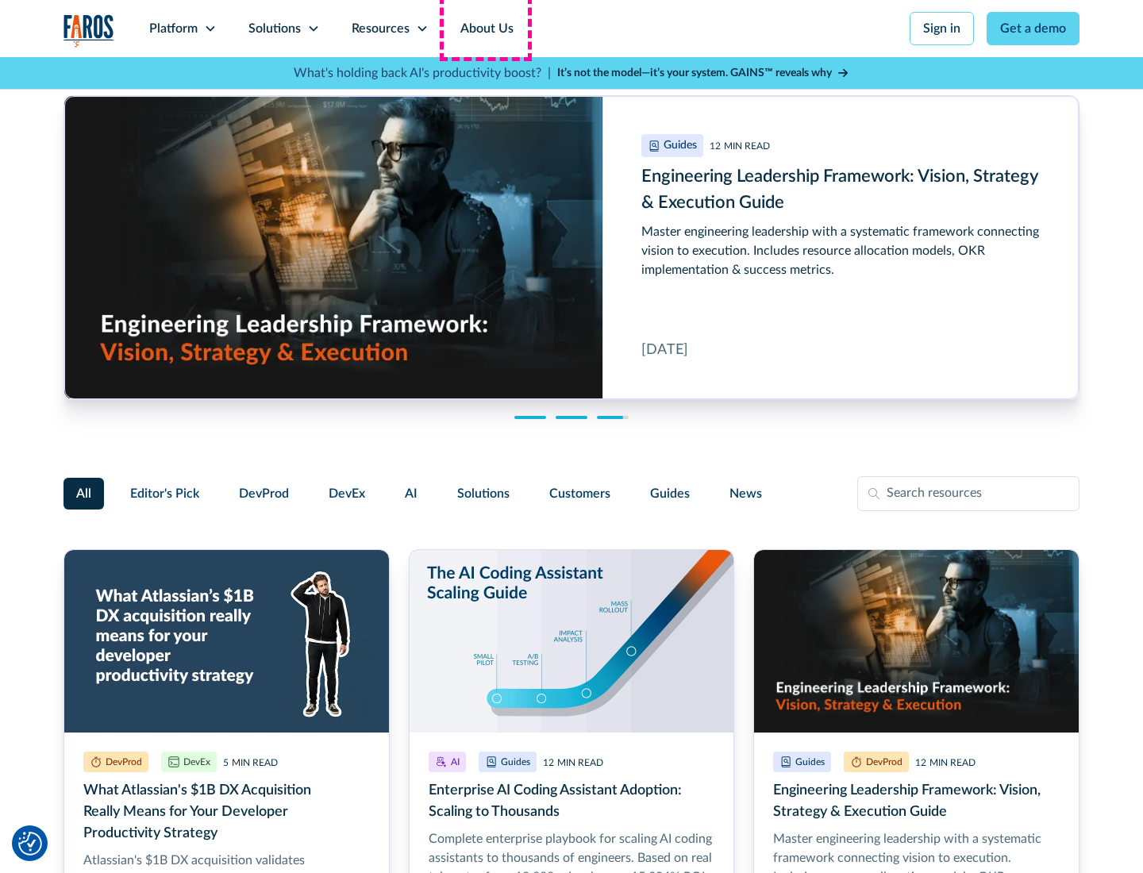
click at [485, 29] on link "About Us" at bounding box center [486, 28] width 85 height 57
